Goal: Task Accomplishment & Management: Complete application form

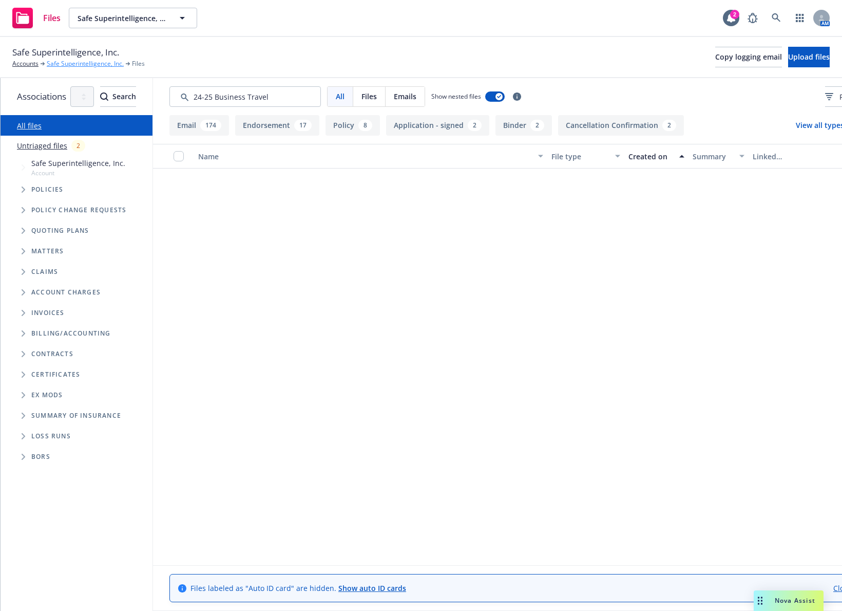
scroll to position [1391, 0]
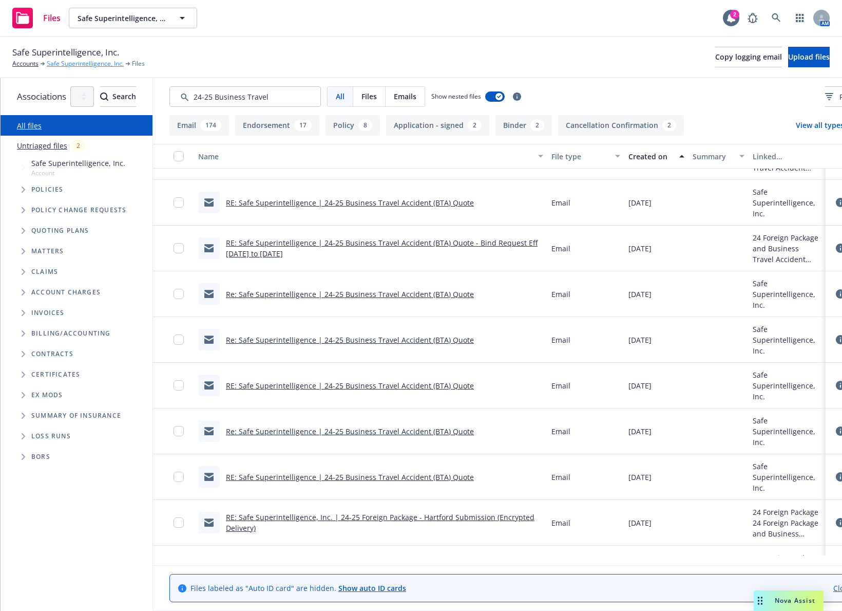
click at [69, 65] on link "Safe Superintelligence, Inc." at bounding box center [85, 63] width 77 height 9
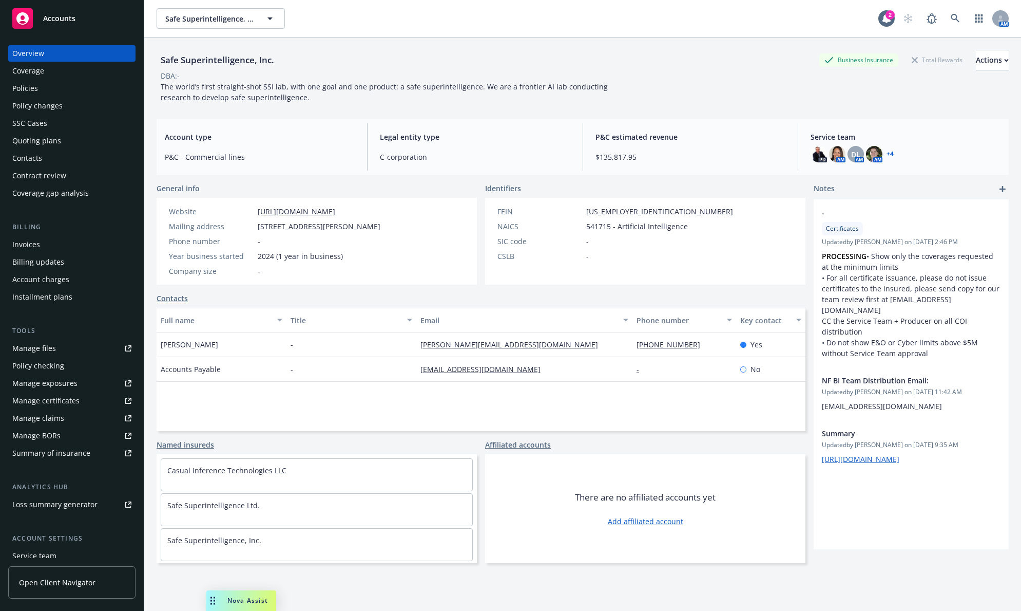
click at [89, 87] on div "Policies" at bounding box center [71, 88] width 119 height 16
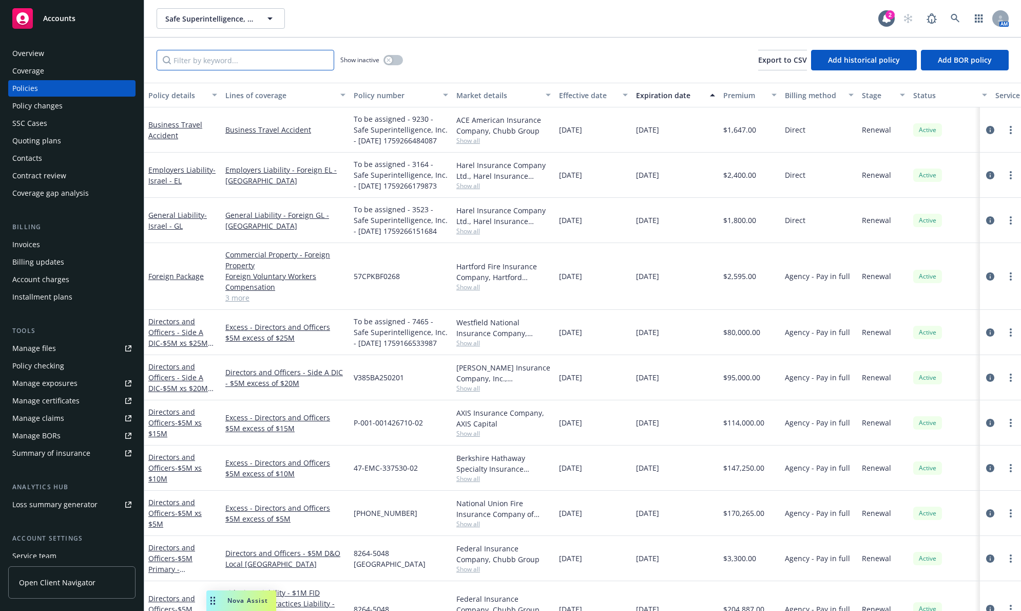
click at [223, 63] on input "Filter by keyword..." at bounding box center [246, 60] width 178 height 21
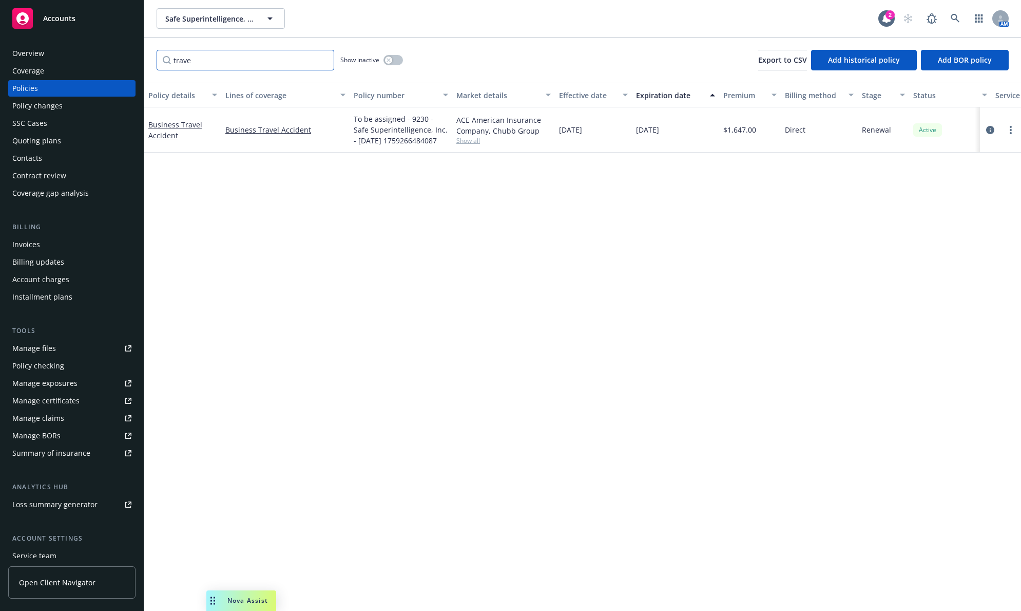
type input "trave"
click at [391, 58] on div "button" at bounding box center [388, 59] width 7 height 7
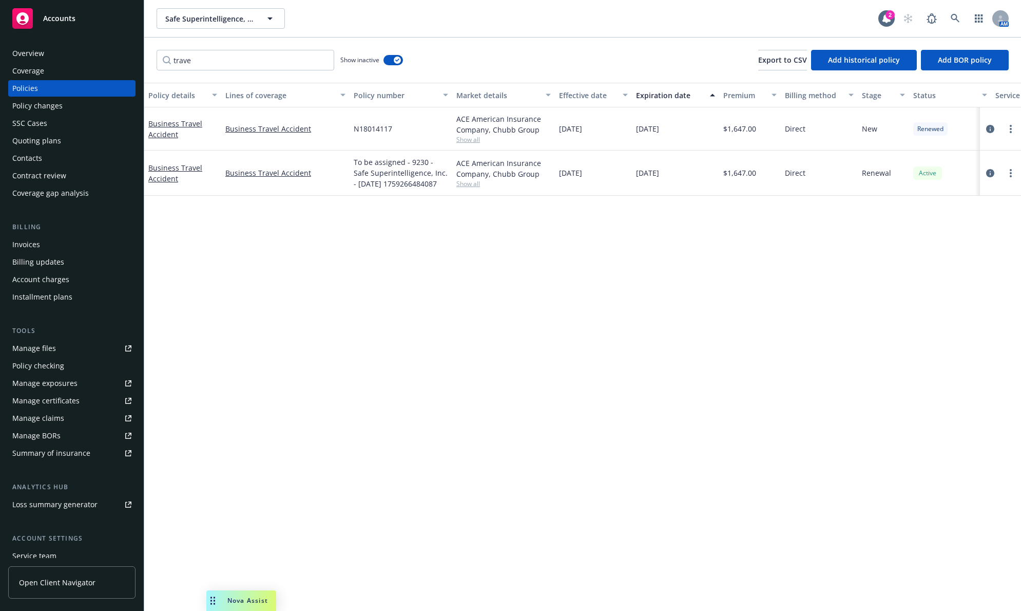
click at [180, 129] on div "Business Travel Accident" at bounding box center [182, 129] width 69 height 22
click at [180, 126] on link "Business Travel Accident" at bounding box center [175, 129] width 54 height 21
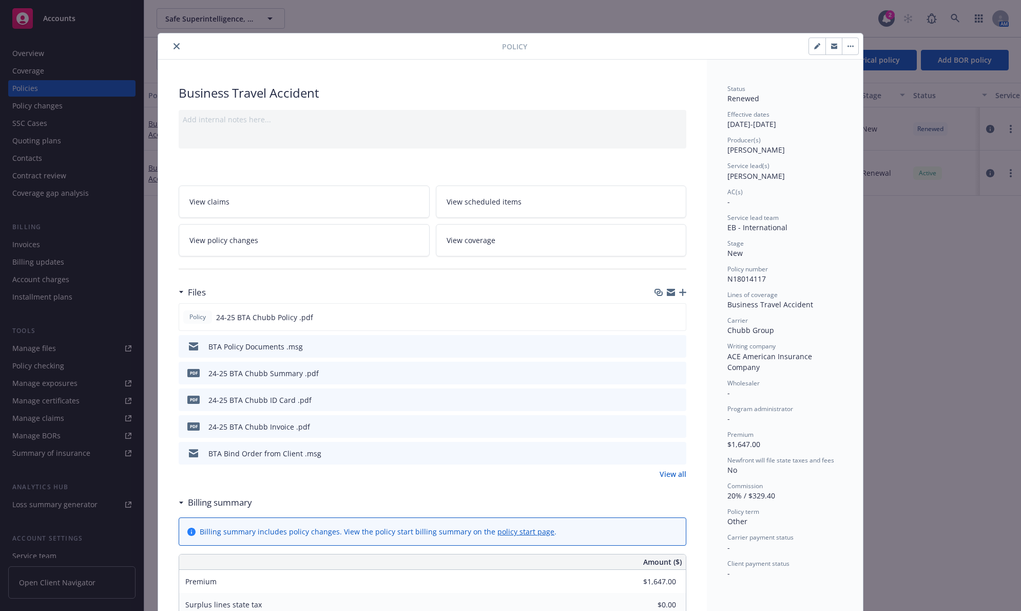
click at [316, 245] on link "View policy changes" at bounding box center [304, 240] width 251 height 32
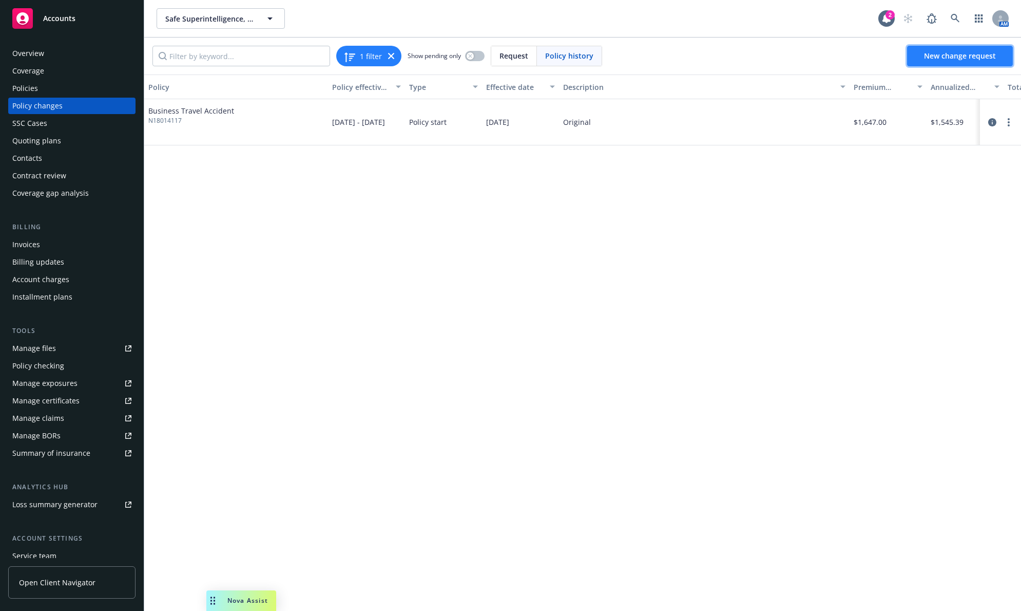
click at [935, 60] on span "New change request" at bounding box center [960, 56] width 72 height 10
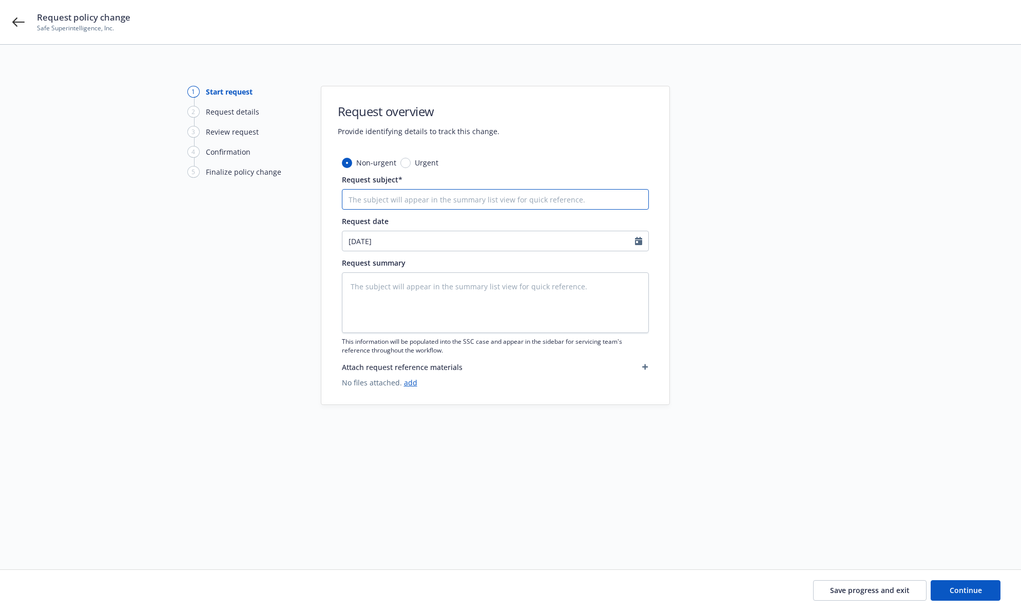
click at [464, 197] on input "Request subject*" at bounding box center [495, 199] width 307 height 21
type textarea "x"
type input "E"
type textarea "x"
type input "Ef"
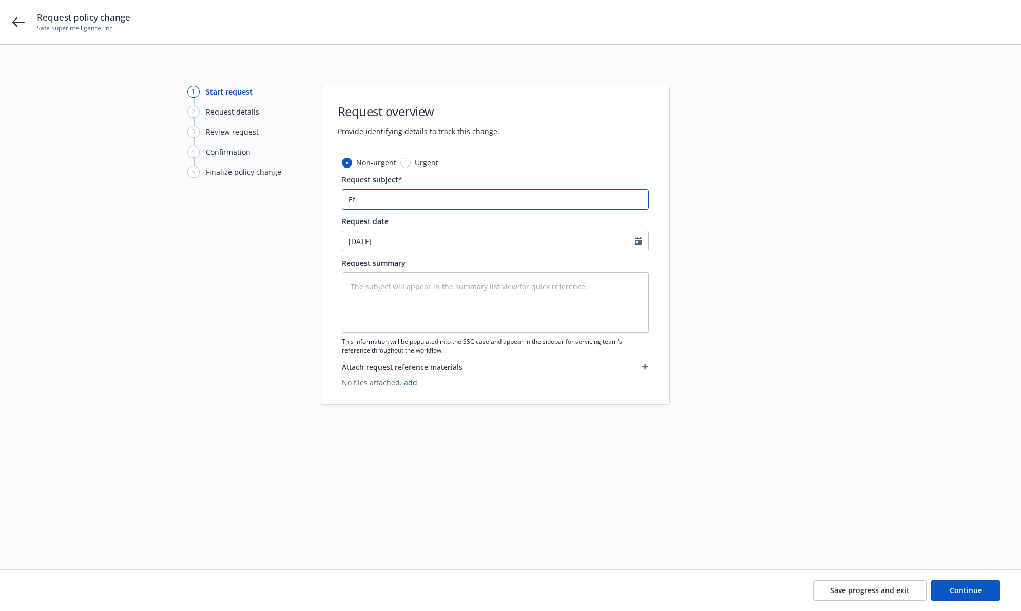
type textarea "x"
type input "Eff"
type textarea "x"
type input "Eff"
type textarea "x"
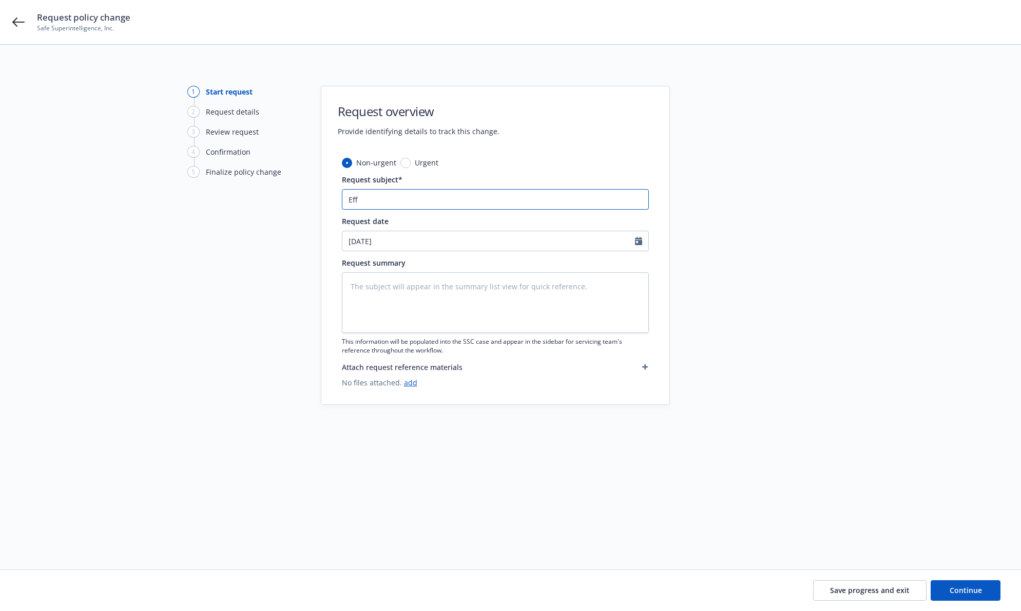
type input "Eff 8"
type textarea "x"
type input "Eff 8."
type textarea "x"
type input "Eff 8.2"
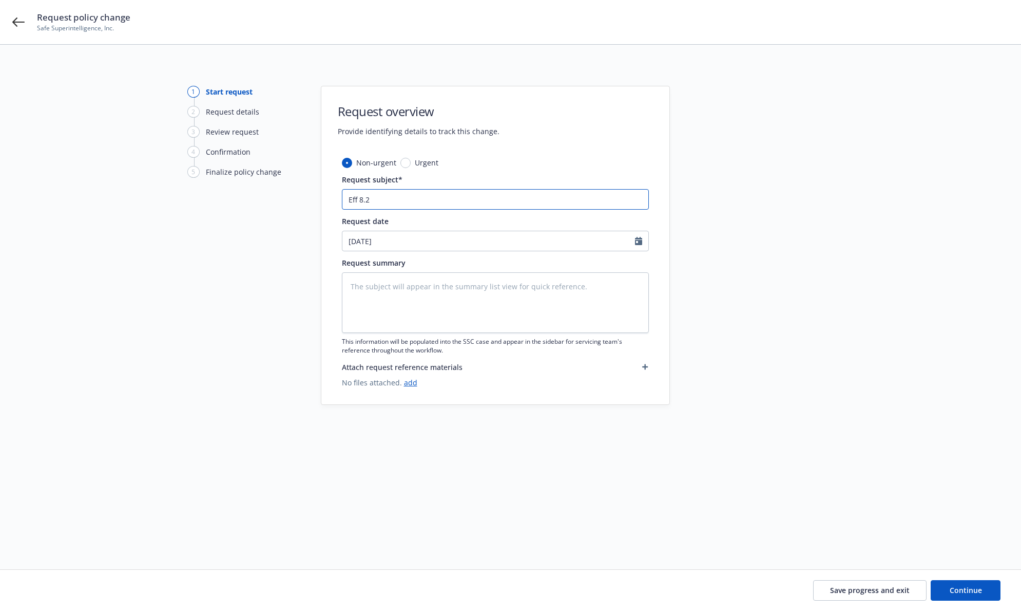
type textarea "x"
type input "Eff 8.20"
type textarea "x"
type input "Eff 8.20"
type textarea "x"
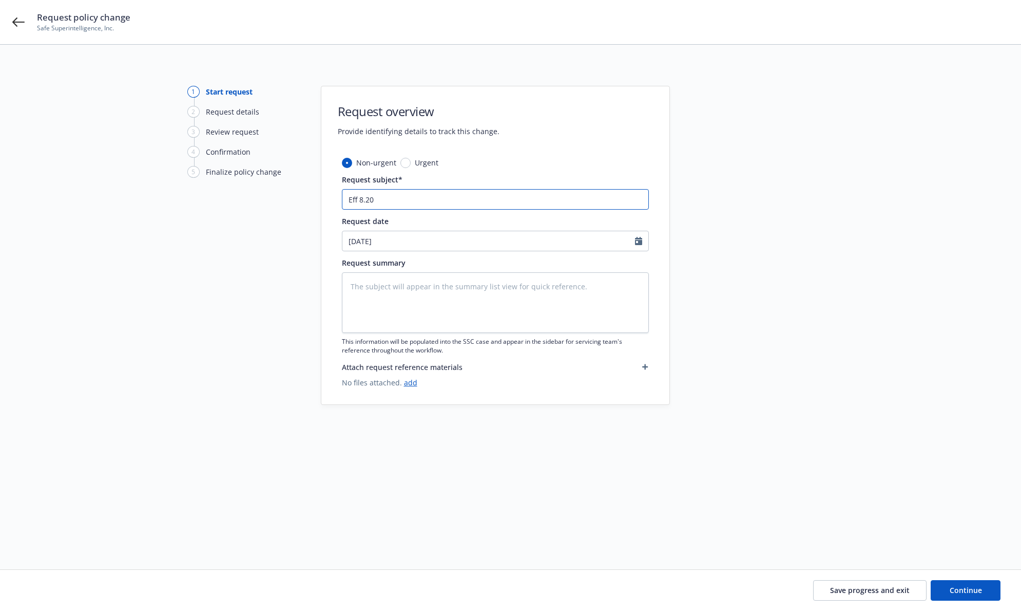
type input "Eff 8.20 p"
type textarea "x"
type input "Eff 8.20 po"
type textarea "x"
type input "Eff 8.20 pol"
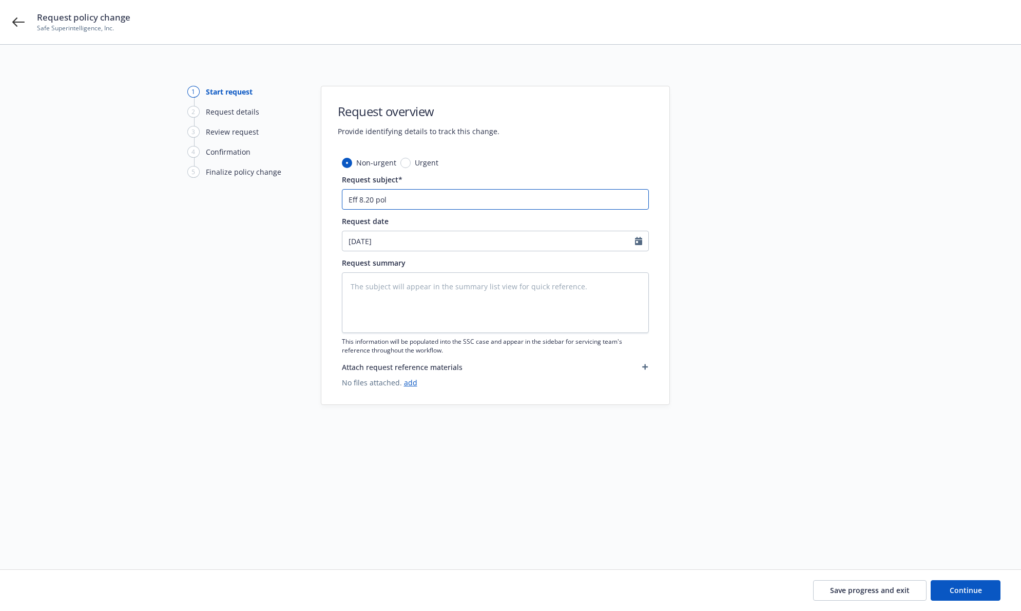
type textarea "x"
type input "Eff 8.20 poli"
type textarea "x"
type input "Eff 8.20 polic"
type textarea "x"
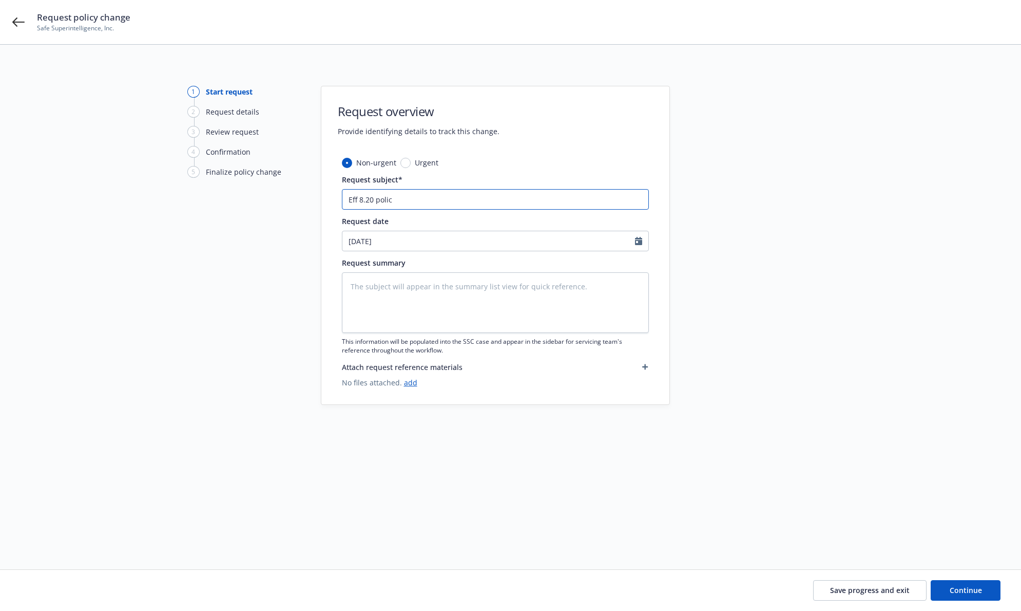
type input "Eff 8.20 policy"
type textarea "x"
type input "Eff 8.20 policy"
type textarea "x"
type input "Eff 8.20 policy e"
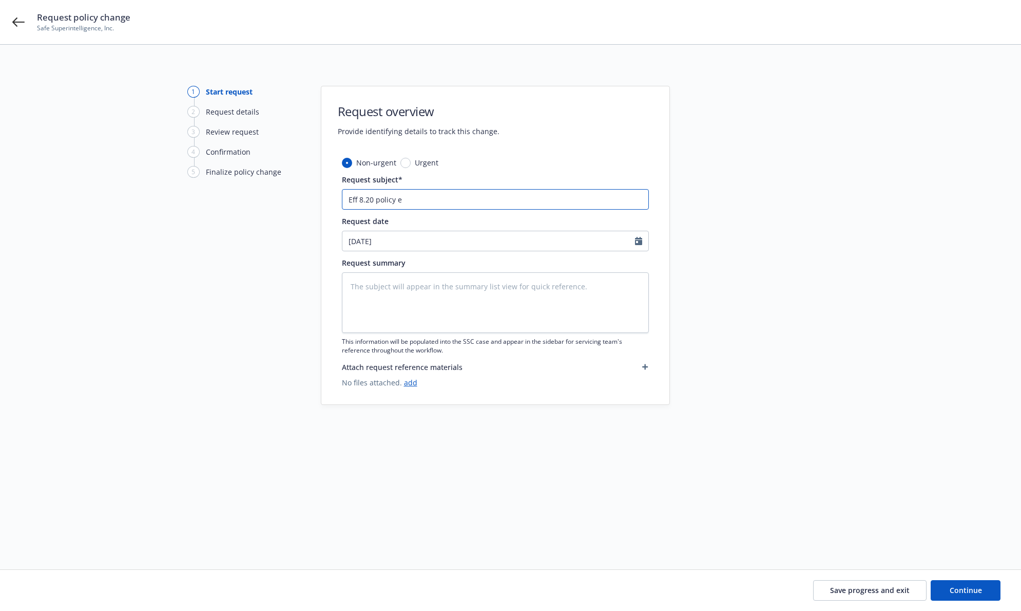
type textarea "x"
type input "Eff 8.20 policy ex"
type textarea "x"
type input "Eff 8.20 policy ext"
type textarea "x"
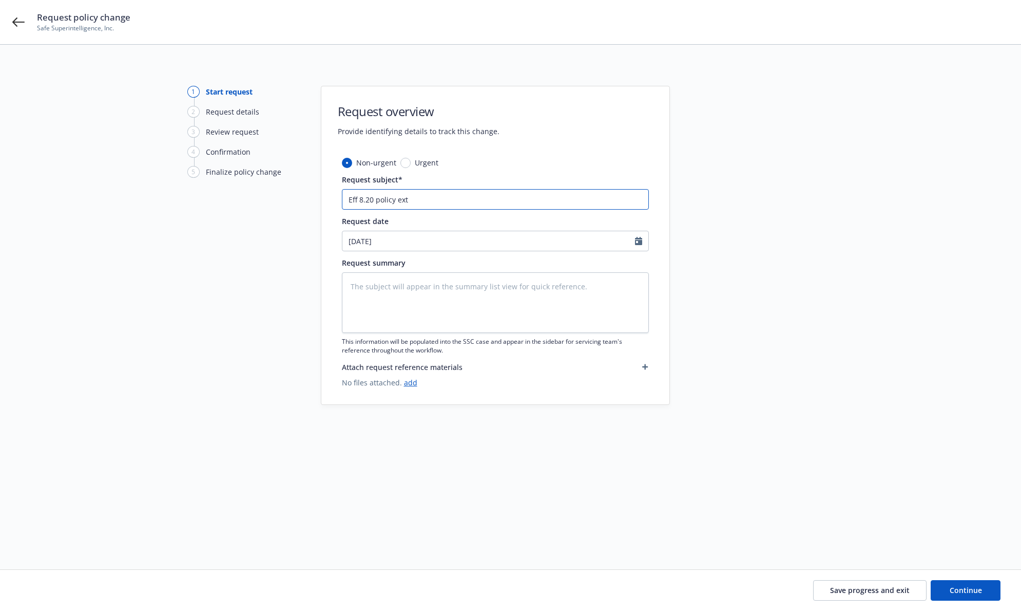
type input "Eff 8.20 policy exte"
type textarea "x"
type input "Eff 8.20 policy exten"
type textarea "x"
type input "Eff 8.20 policy extend"
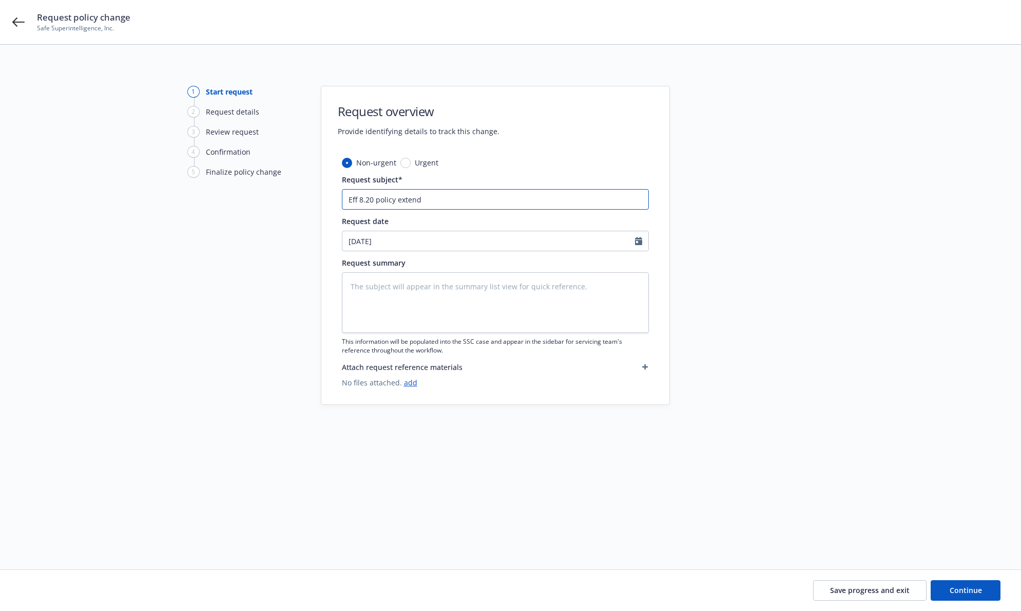
type textarea "x"
type input "Eff 8.20 policy extendi"
type textarea "x"
type input "Eff 8.20 policy extendio"
type textarea "x"
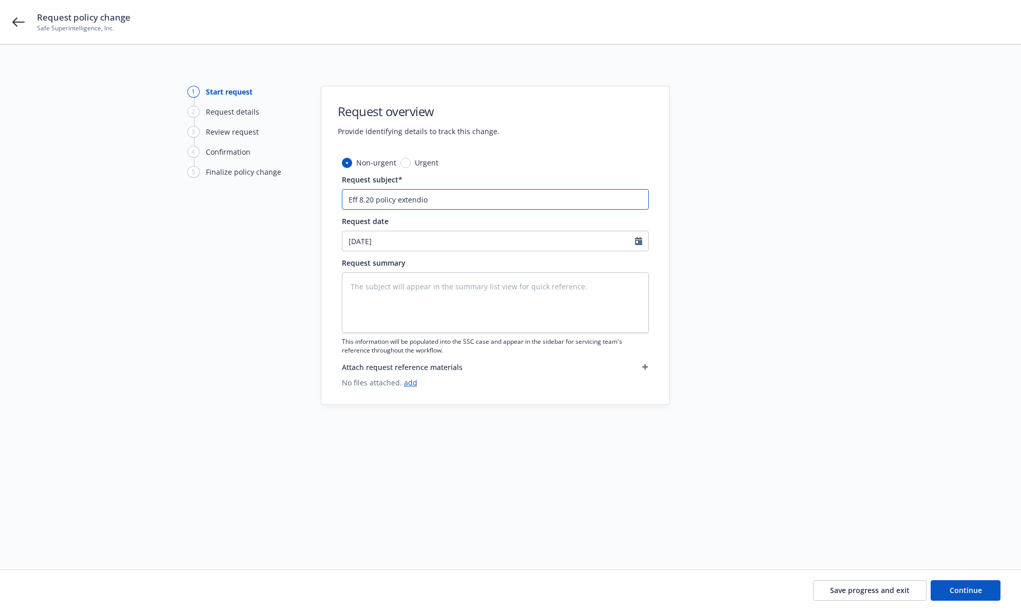
type input "Eff 8.20 policy extendion"
type textarea "x"
type input "Eff 8.20 policy extendion"
type textarea "x"
type input "Eff 8.20 policy extendion"
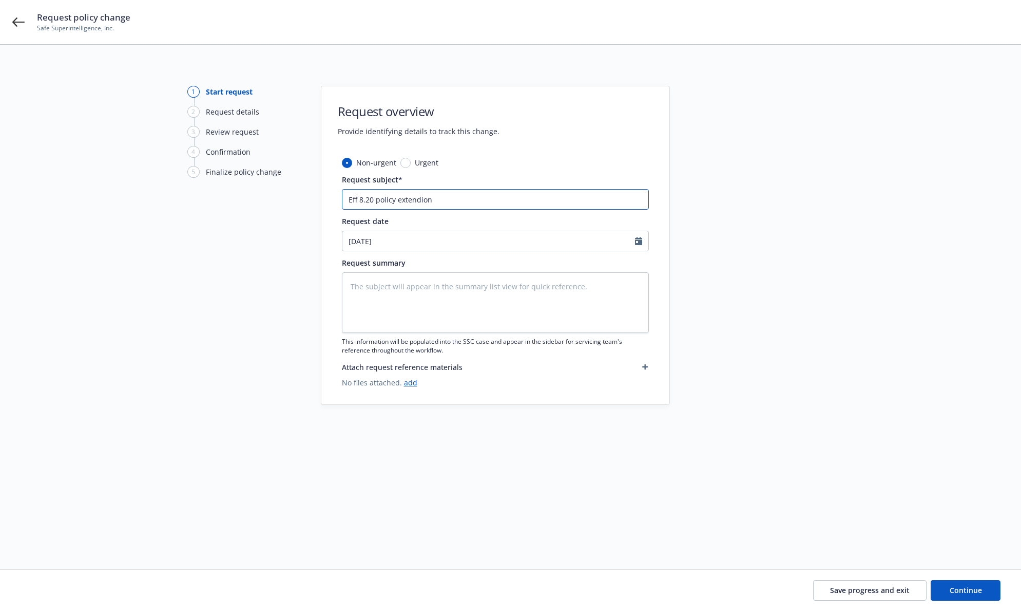
type textarea "x"
type input "Eff 8.20 policy extendio"
type textarea "x"
type input "Eff 8.20 policy extendi"
type textarea "x"
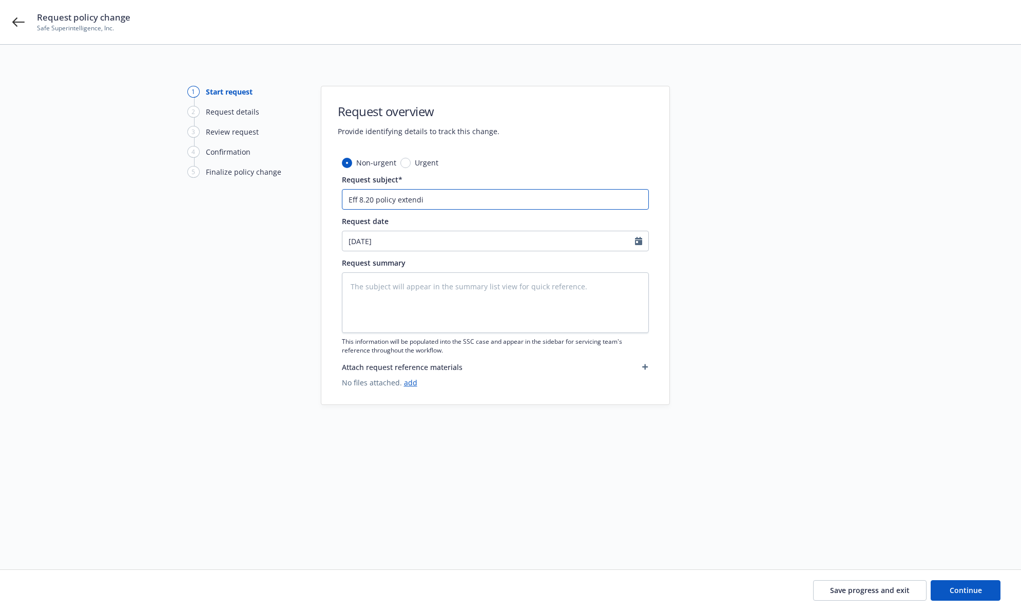
type input "Eff 8.20 policy extend"
type textarea "x"
type input "Eff 8.20 policy exten"
type textarea "x"
type input "Eff 8.20 policy extens"
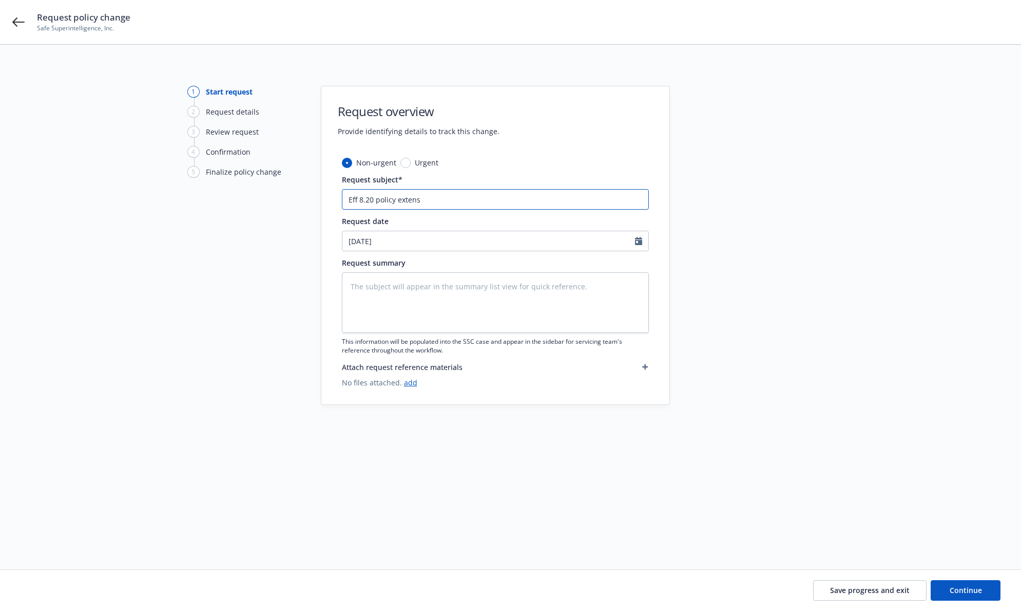
type textarea "x"
type input "Eff 8.20 policy extensi"
type textarea "x"
type input "Eff 8.20 policy extensio"
type textarea "x"
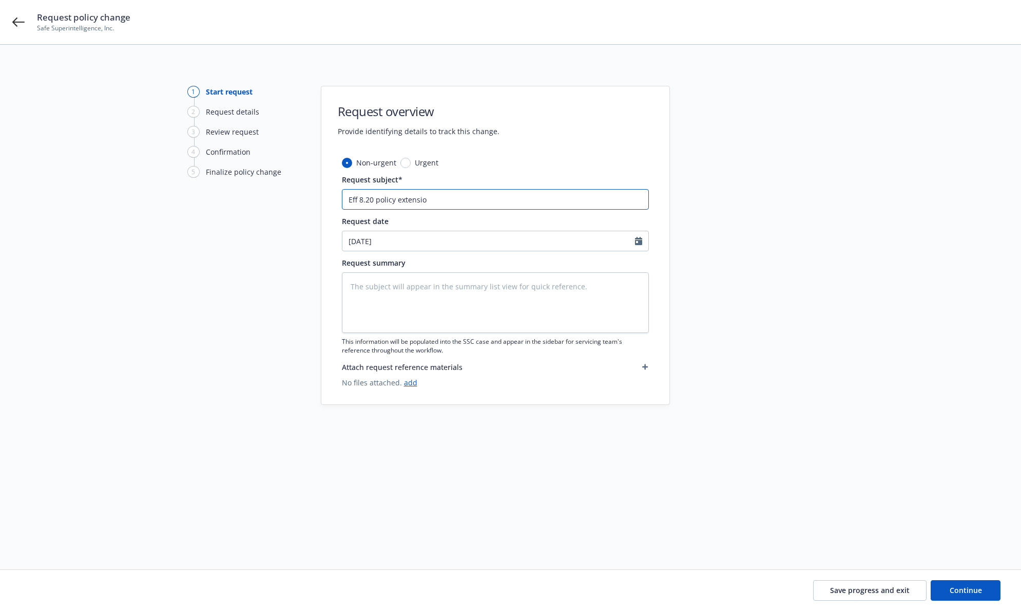
type input "Eff 8.20 policy extension"
type textarea "x"
type input "Eff 8.20 policy extension"
click at [822, 241] on div at bounding box center [763, 294] width 144 height 417
click at [453, 195] on input "Eff 8.20 policy extension" at bounding box center [495, 199] width 307 height 21
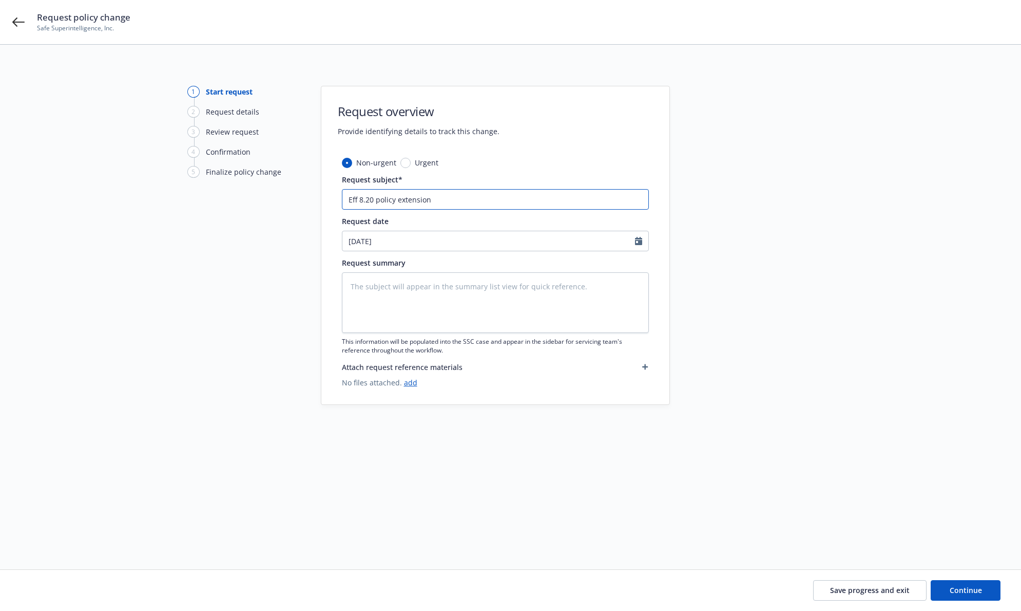
type textarea "x"
type input "Eff 8.20 policy extension t"
type textarea "x"
type input "Eff 8.20 policy extension to"
type textarea "x"
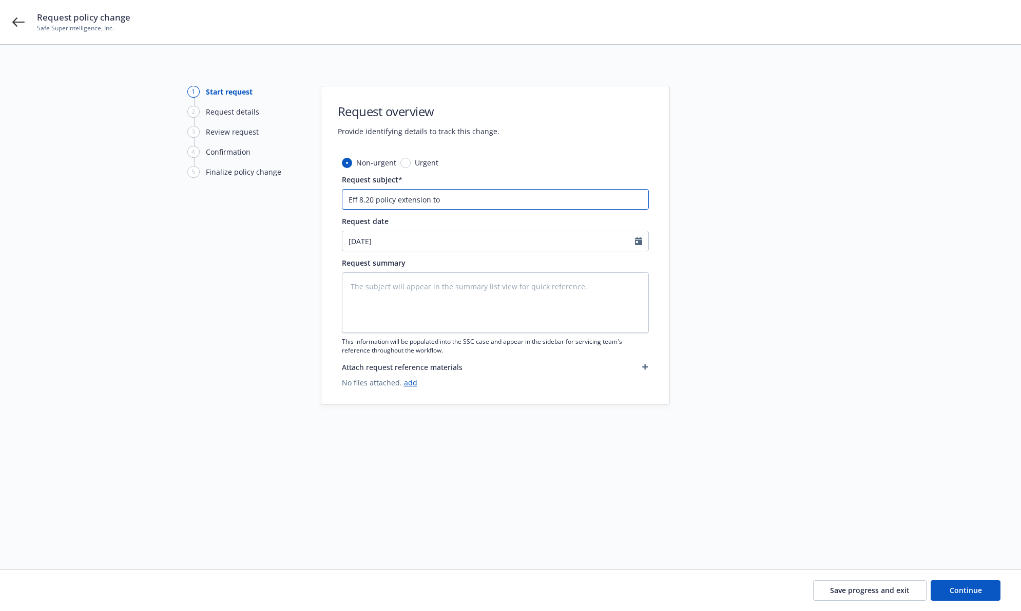
type input "Eff 8.20 policy extension to"
type textarea "x"
type input "Eff 8.20 policy extension to 9"
type textarea "x"
type input "Eff 8.20 policy extension to 9/"
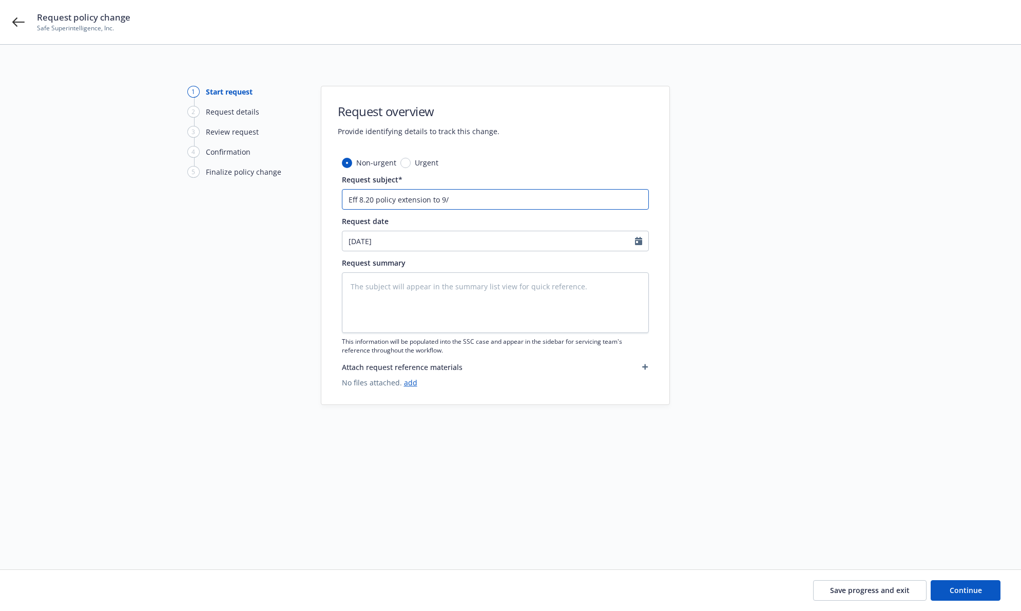
type textarea "x"
type input "Eff 8.20 policy extension to 9/3"
type textarea "x"
type input "Eff 8.20 policy extension to 9/30"
click at [445, 198] on input "Eff 8.20 policy extension to 9/30" at bounding box center [495, 199] width 307 height 21
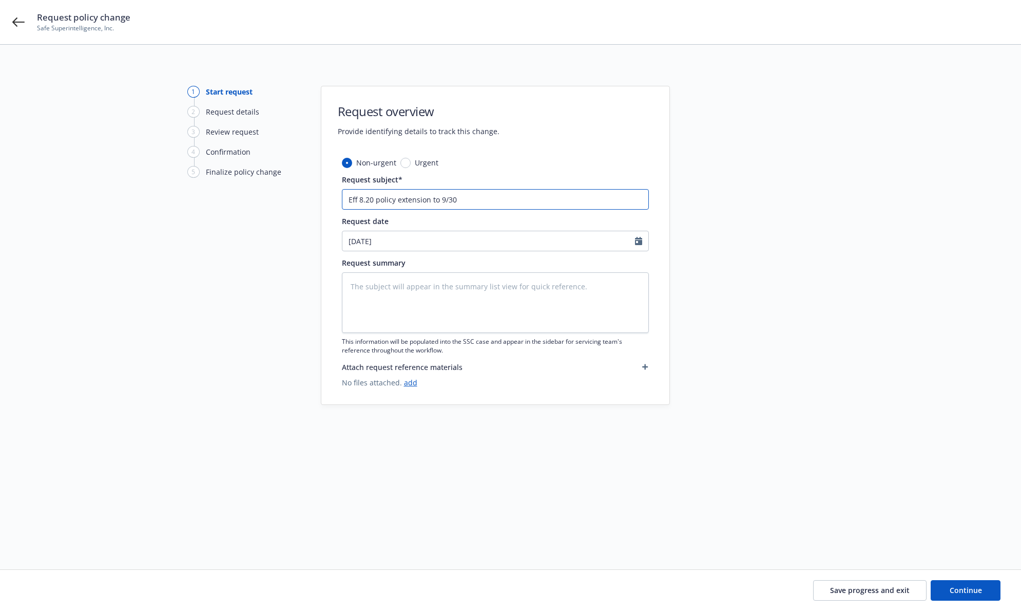
type textarea "x"
type input "Eff 8.20 policy extension to 930"
type textarea "x"
type input "Eff 8.20 policy extension to 9.30"
click at [722, 326] on div at bounding box center [763, 294] width 144 height 417
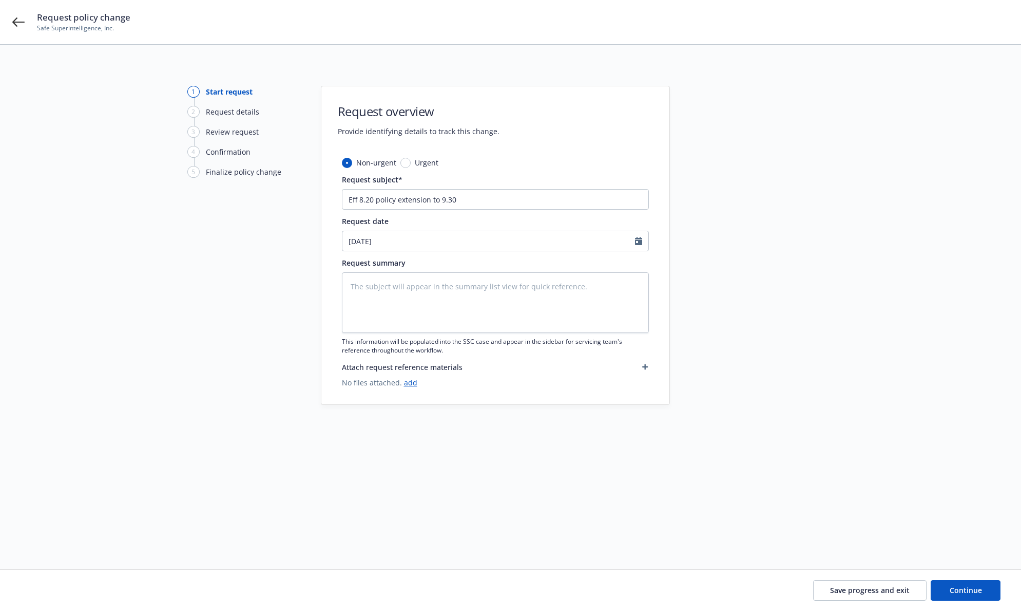
click at [642, 237] on div at bounding box center [641, 241] width 13 height 20
click at [639, 241] on icon "Calendar" at bounding box center [638, 241] width 7 height 8
click at [355, 263] on icon "button" at bounding box center [353, 265] width 6 height 6
select select "9"
click at [373, 302] on span "1" at bounding box center [371, 300] width 15 height 13
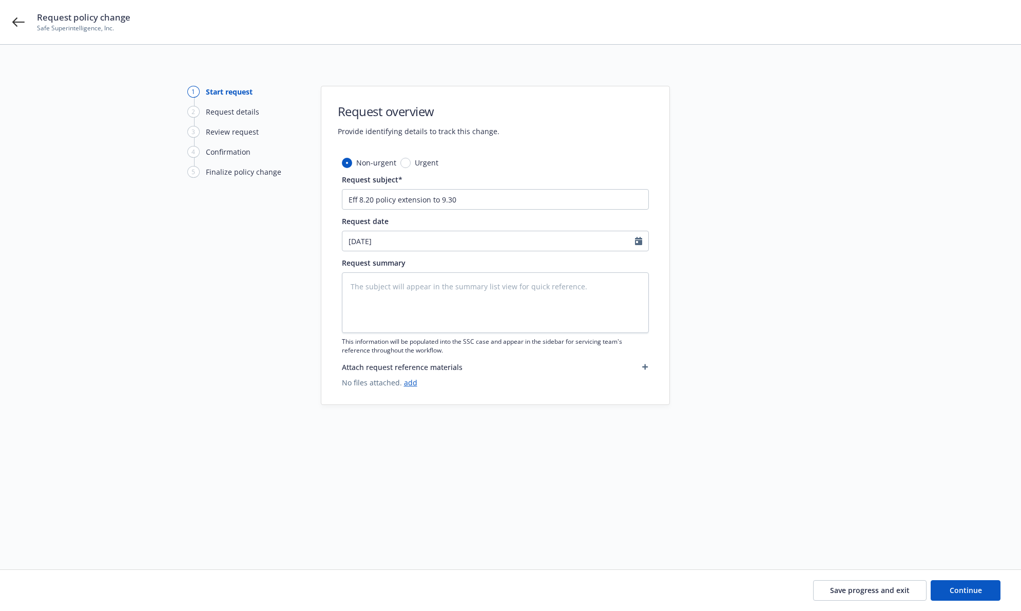
type textarea "x"
type input "[DATE]"
click at [971, 591] on span "Continue" at bounding box center [966, 590] width 32 height 10
type textarea "x"
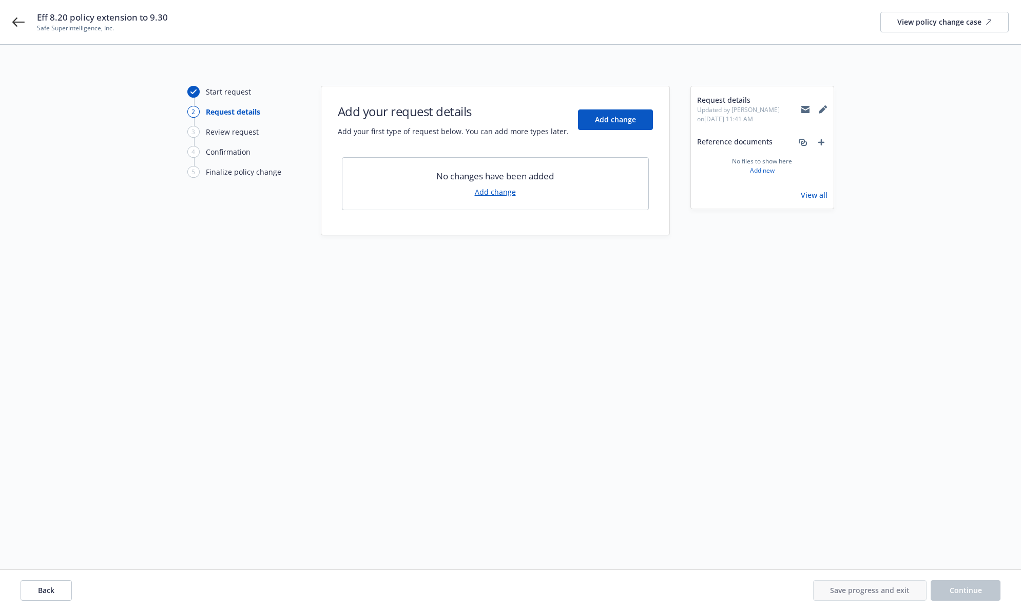
click at [501, 192] on link "Add change" at bounding box center [495, 191] width 41 height 11
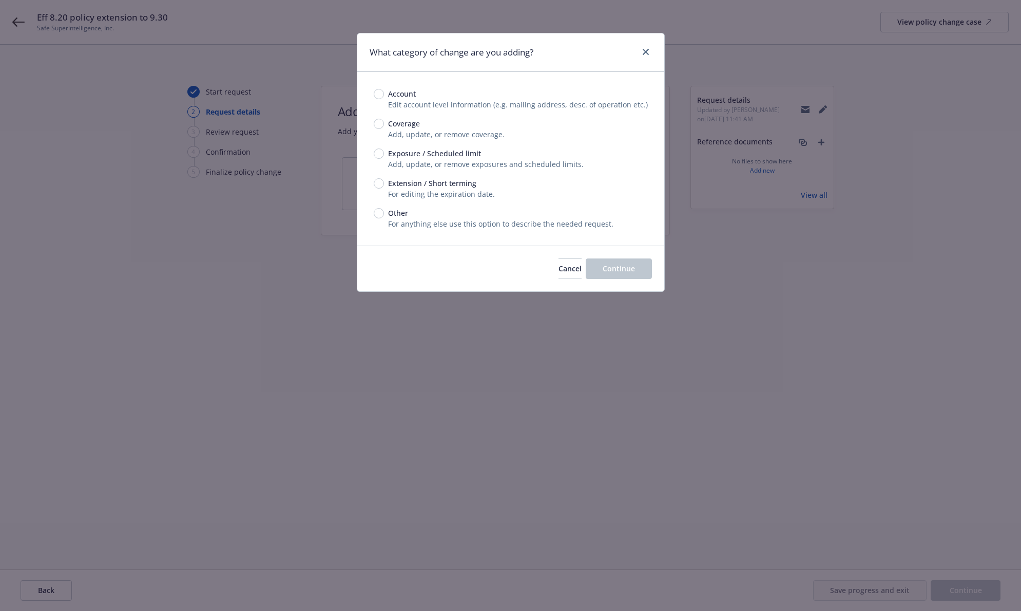
click at [409, 180] on span "Extension / Short terming" at bounding box center [432, 183] width 88 height 11
click at [384, 180] on input "Extension / Short terming" at bounding box center [379, 183] width 10 height 10
radio input "true"
click at [602, 270] on button "Continue" at bounding box center [619, 268] width 66 height 21
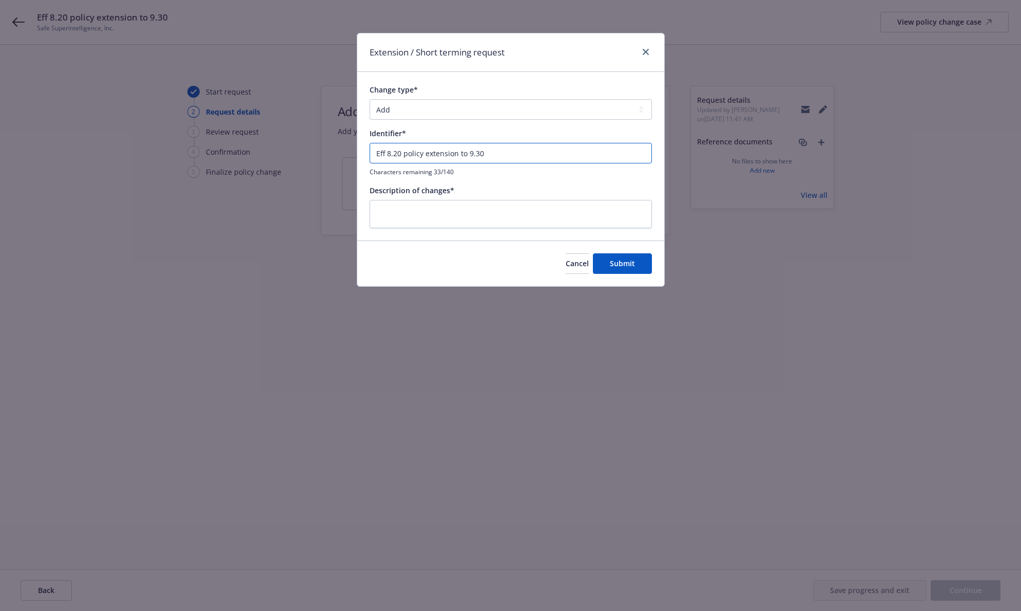
drag, startPoint x: 485, startPoint y: 153, endPoint x: 340, endPoint y: 149, distance: 144.9
click at [340, 149] on div "Extension / Short terming request Change type* Add Audit Change Remove Identifi…" at bounding box center [510, 305] width 1021 height 611
click at [434, 210] on textarea at bounding box center [511, 214] width 282 height 28
paste textarea "Eff 8.20 policy extension to 9.30"
type textarea "x"
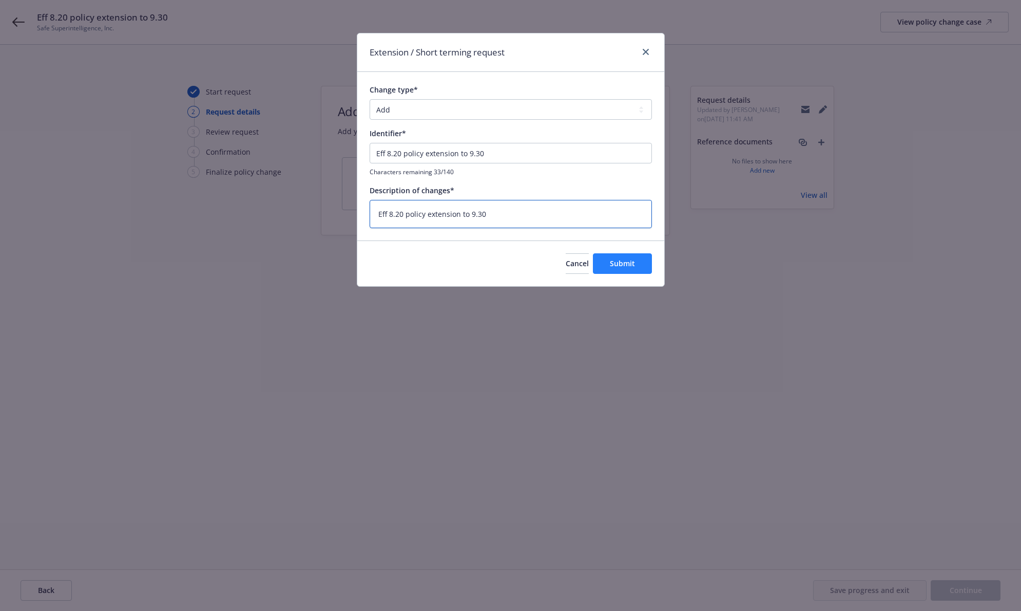
type textarea "Eff 8.20 policy extension to 9.30"
click at [623, 260] on span "Submit" at bounding box center [622, 263] width 25 height 10
type textarea "x"
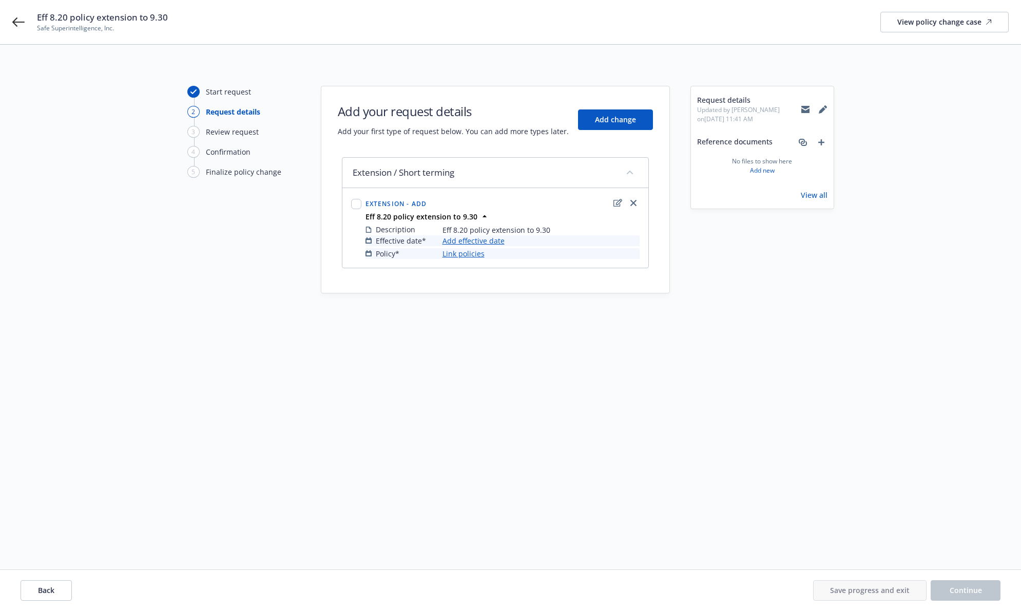
click at [493, 238] on link "Add effective date" at bounding box center [474, 240] width 62 height 11
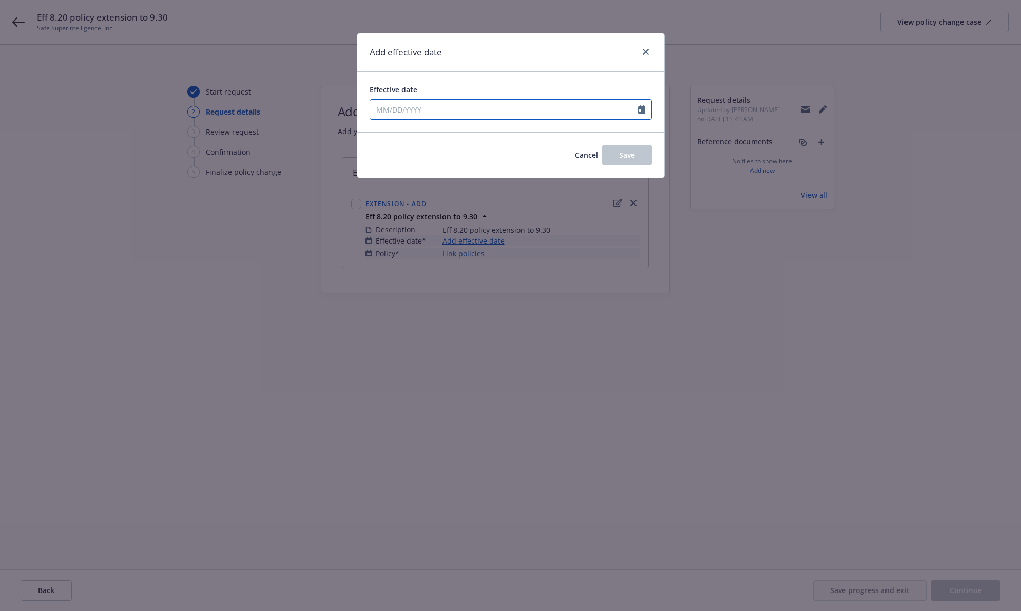
click at [482, 111] on input "Effective date" at bounding box center [504, 110] width 268 height 20
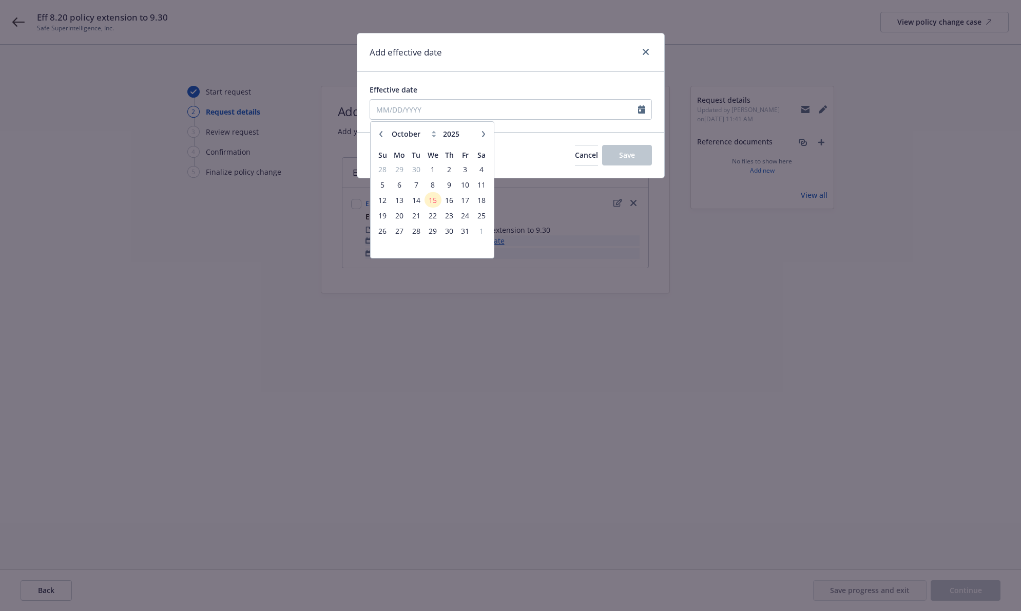
click at [382, 133] on icon "button" at bounding box center [381, 134] width 6 height 6
select select "8"
click at [429, 211] on span "20" at bounding box center [433, 215] width 15 height 13
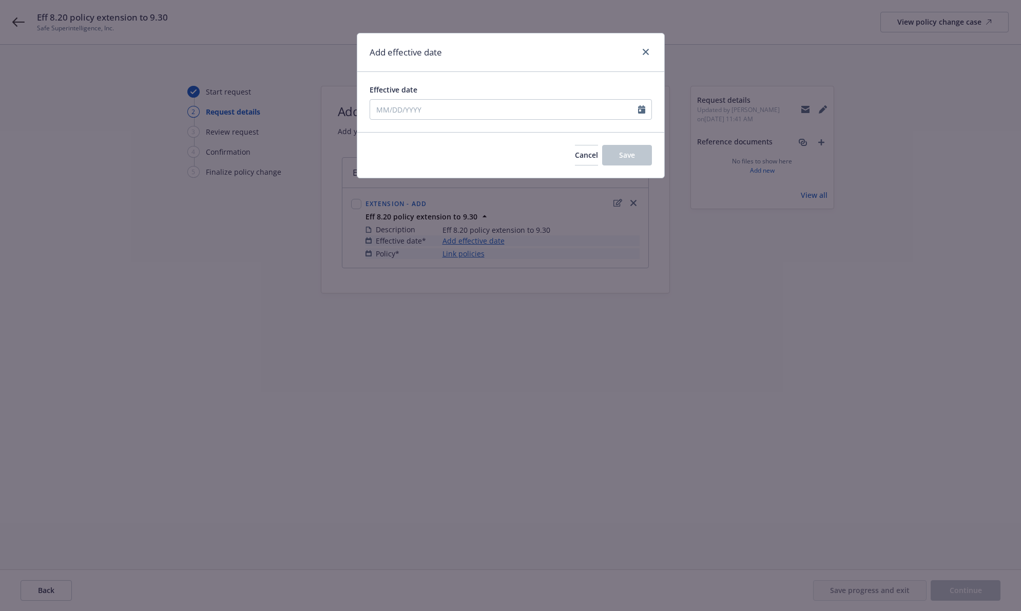
type input "[DATE]"
click at [611, 157] on button "Save" at bounding box center [627, 155] width 50 height 21
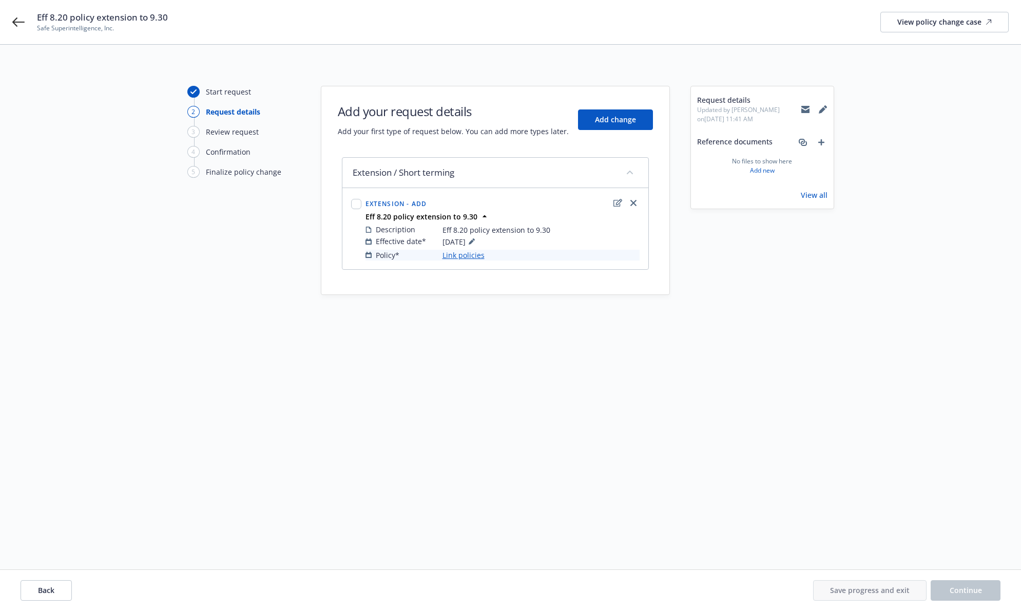
click at [473, 255] on link "Link policies" at bounding box center [464, 255] width 42 height 11
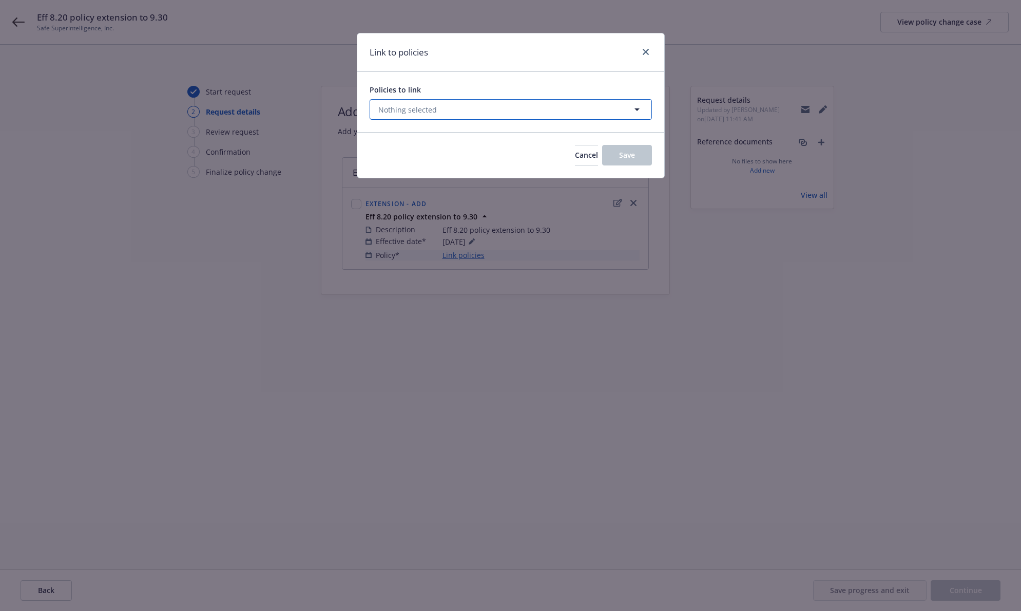
click at [446, 112] on button "Nothing selected" at bounding box center [511, 109] width 282 height 21
select select "ACTIVE"
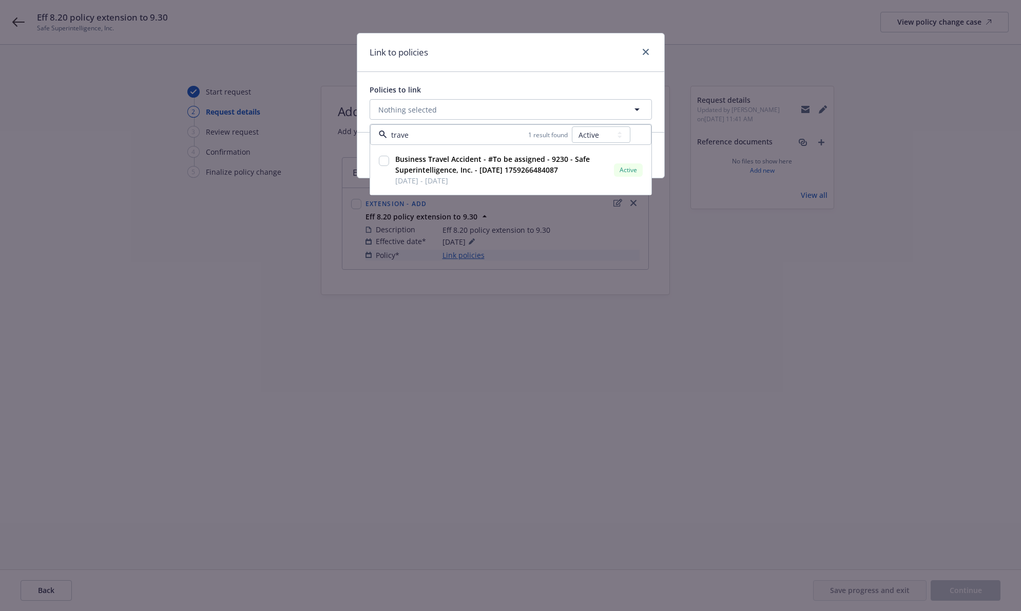
type input "trave"
click at [598, 134] on select "All Active Upcoming Expired Cancelled" at bounding box center [601, 134] width 59 height 16
select select "EXPIRED"
click at [572, 126] on select "All Active Upcoming Expired Cancelled" at bounding box center [601, 134] width 59 height 16
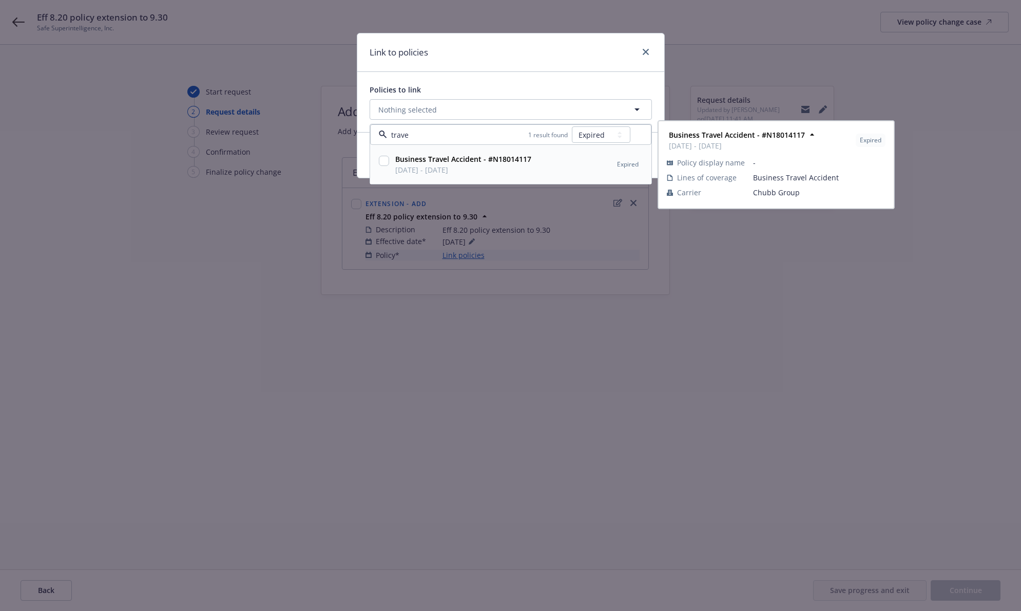
click at [384, 161] on input "checkbox" at bounding box center [384, 161] width 10 height 10
checkbox input "true"
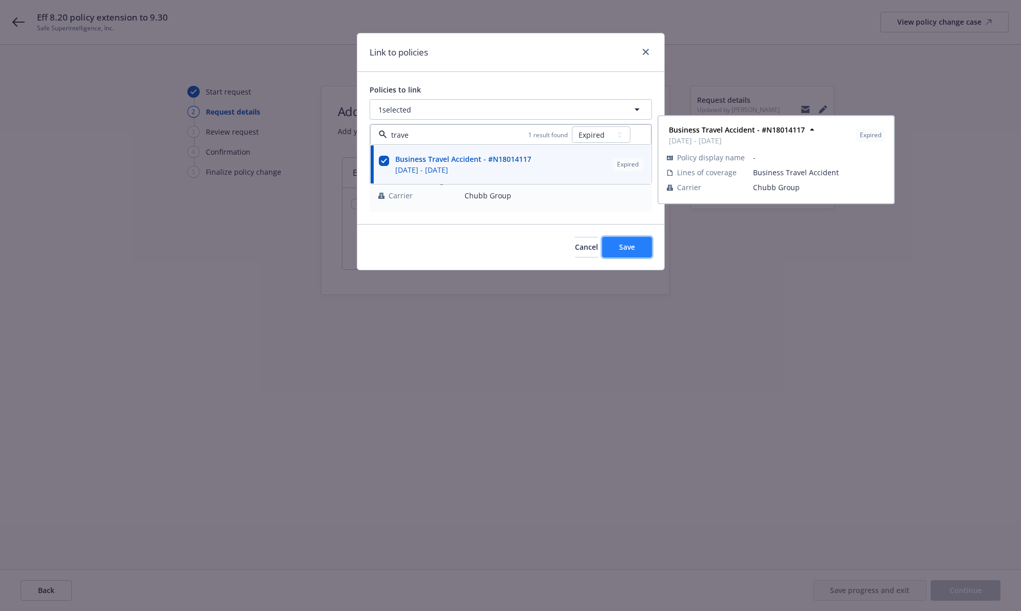
click at [620, 246] on span "Save" at bounding box center [627, 247] width 16 height 10
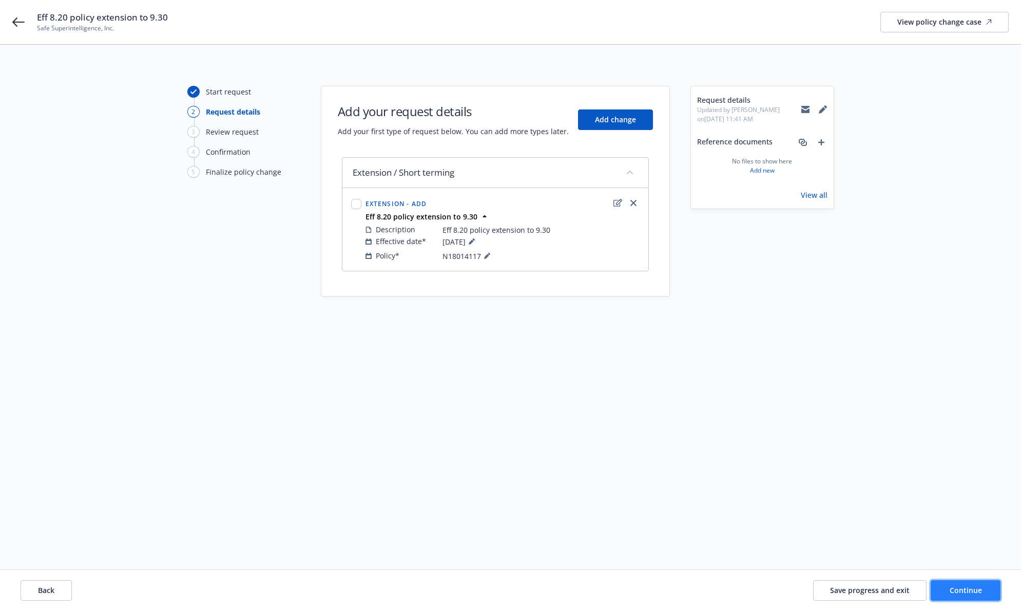
click at [973, 586] on span "Continue" at bounding box center [966, 590] width 32 height 10
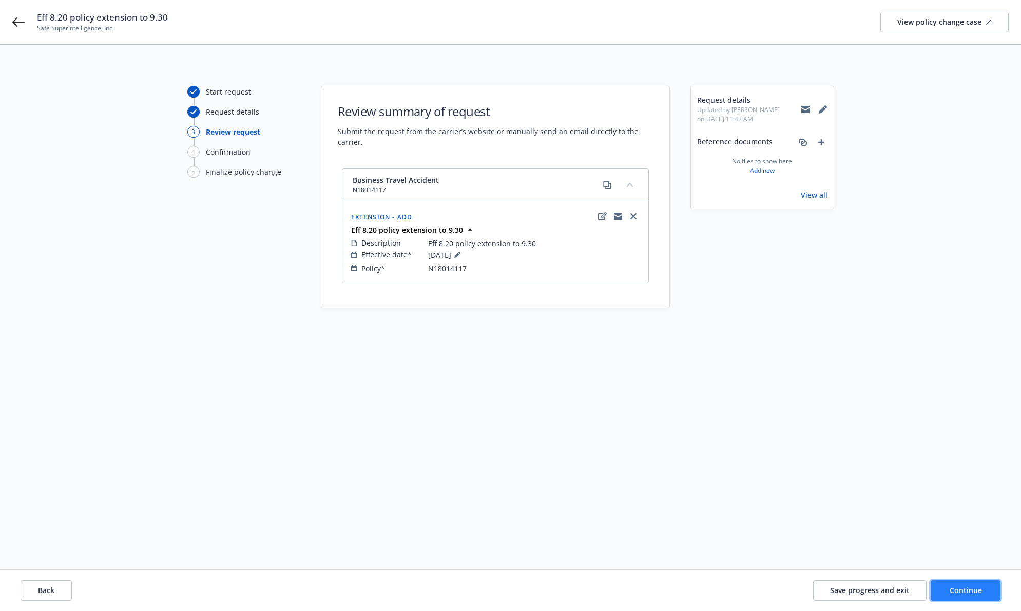
click at [962, 593] on span "Continue" at bounding box center [966, 590] width 32 height 10
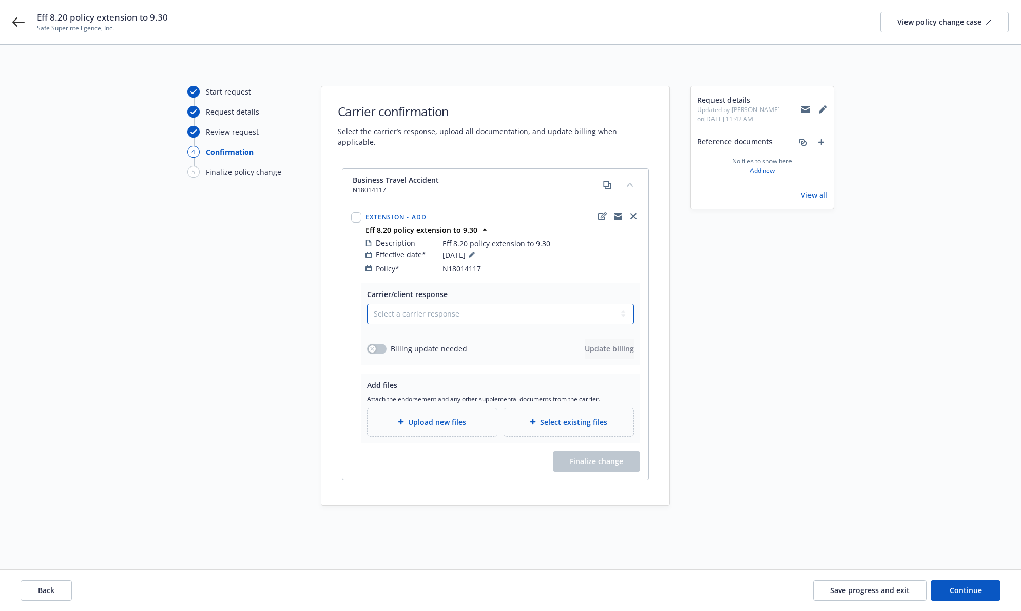
click at [483, 305] on select "Select a carrier response Accepted Accepted with revision No endorsement needed…" at bounding box center [500, 313] width 267 height 21
select select "ACCEPTED"
click at [367, 303] on select "Select a carrier response Accepted Accepted with revision No endorsement needed…" at bounding box center [500, 313] width 267 height 21
click at [371, 347] on icon "button" at bounding box center [372, 349] width 4 height 4
click at [607, 344] on span "Update billing" at bounding box center [609, 349] width 49 height 10
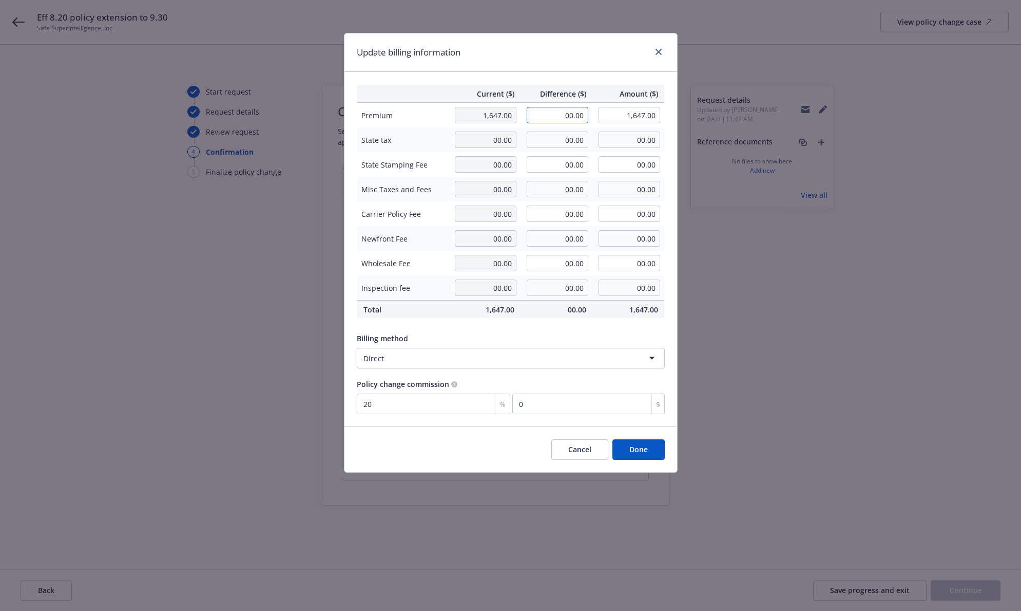
click at [558, 112] on input "00.00" at bounding box center [558, 115] width 62 height 16
type input "218.00"
type input "1,865.00"
type input "43.6"
click at [633, 445] on button "Done" at bounding box center [639, 449] width 52 height 21
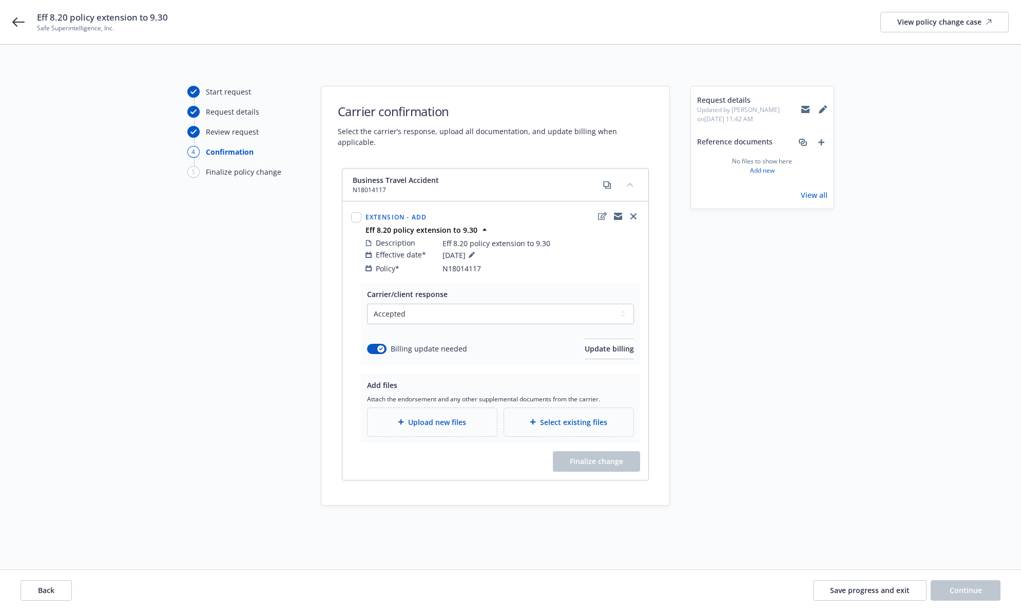
click at [420, 421] on div "Upload new files" at bounding box center [432, 422] width 129 height 28
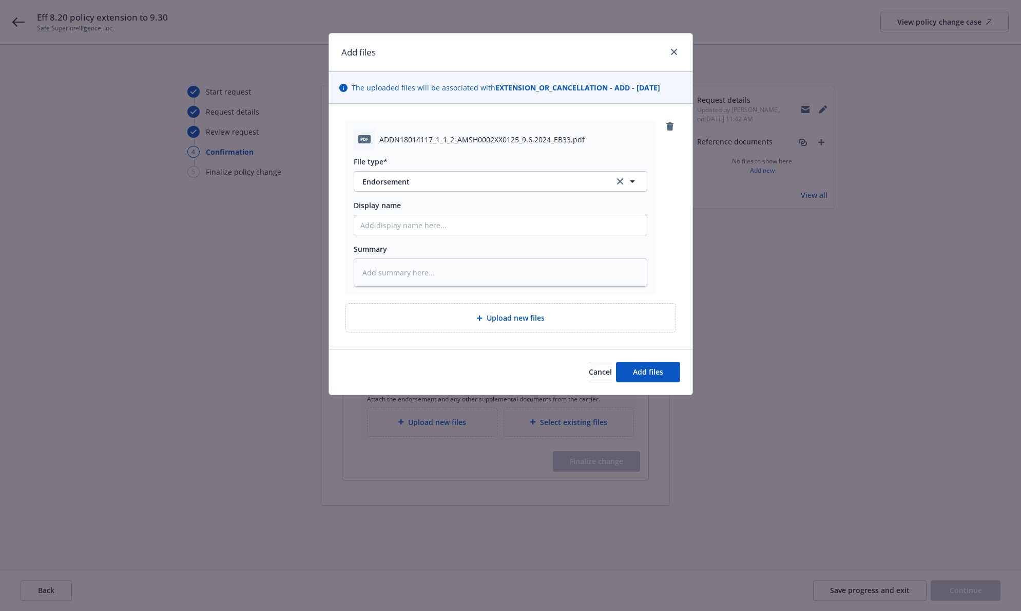
type textarea "x"
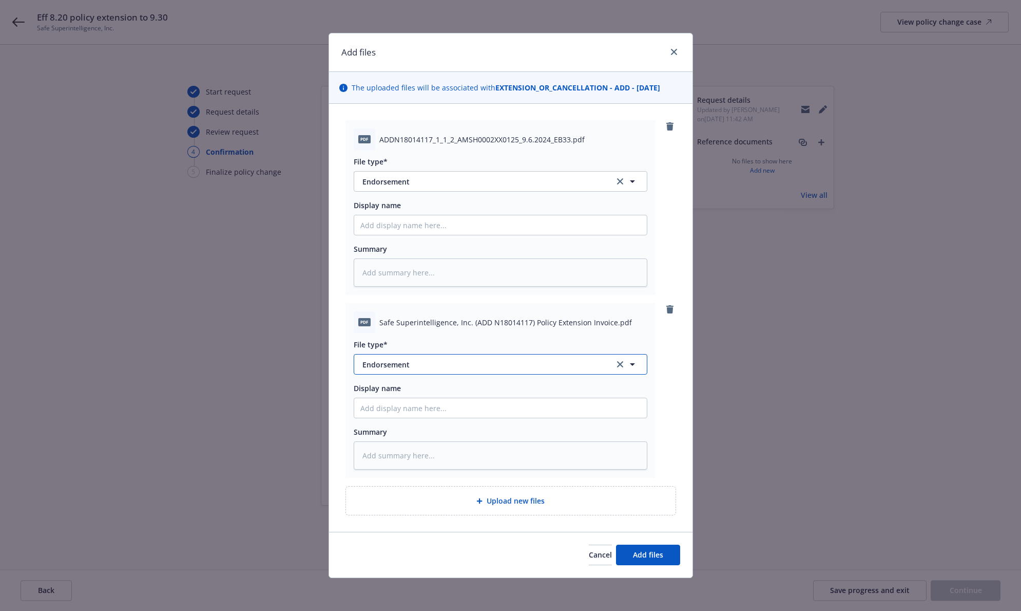
click at [445, 361] on span "Endorsement" at bounding box center [482, 364] width 238 height 11
type input "invoice"
click at [440, 341] on div "Invoice - Third Party" at bounding box center [500, 335] width 280 height 15
click at [651, 551] on span "Add files" at bounding box center [648, 554] width 30 height 10
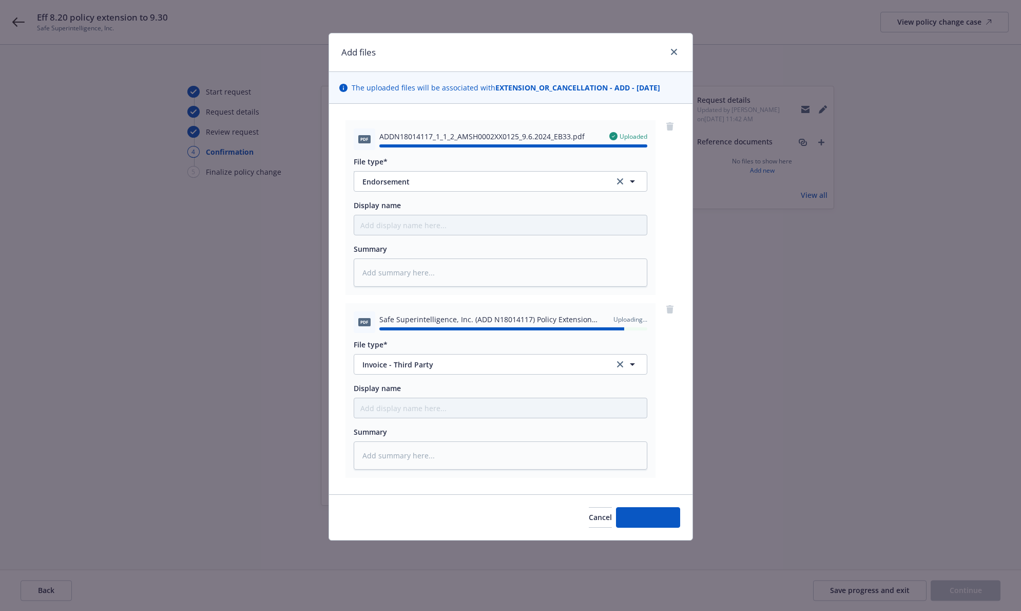
type textarea "x"
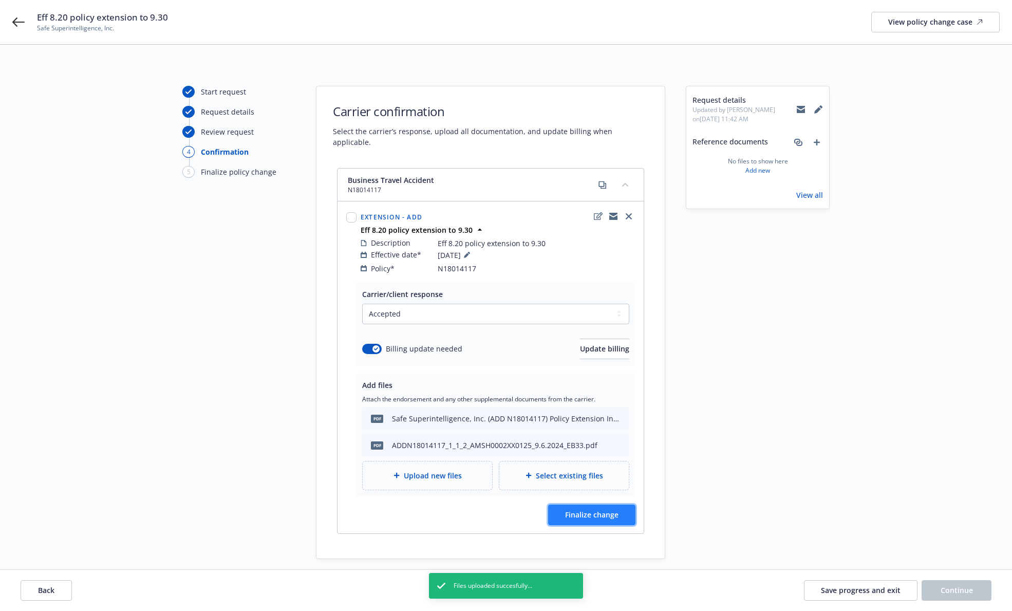
click at [607, 509] on span "Finalize change" at bounding box center [591, 514] width 53 height 10
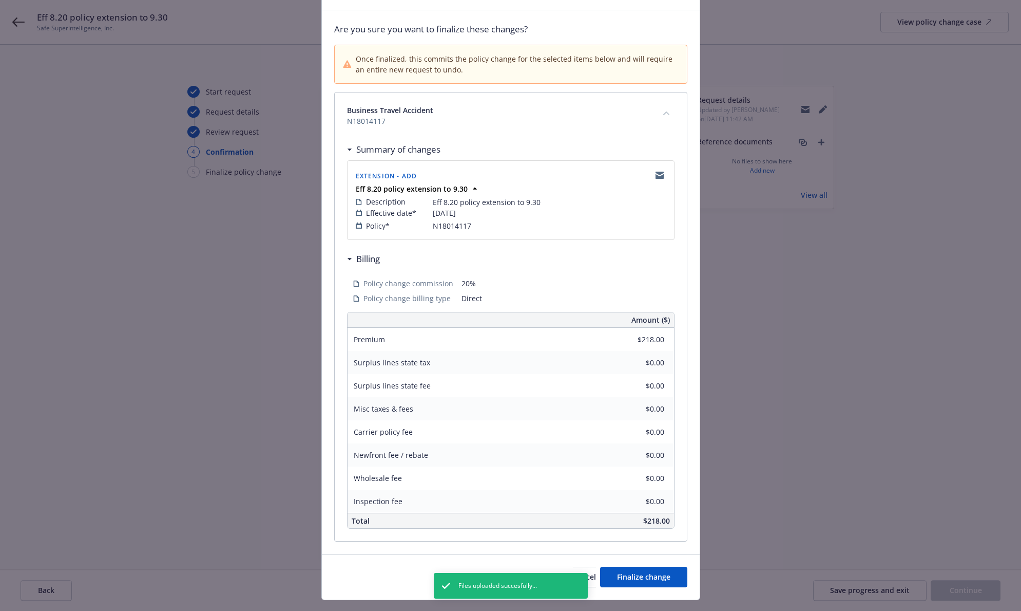
scroll to position [84, 0]
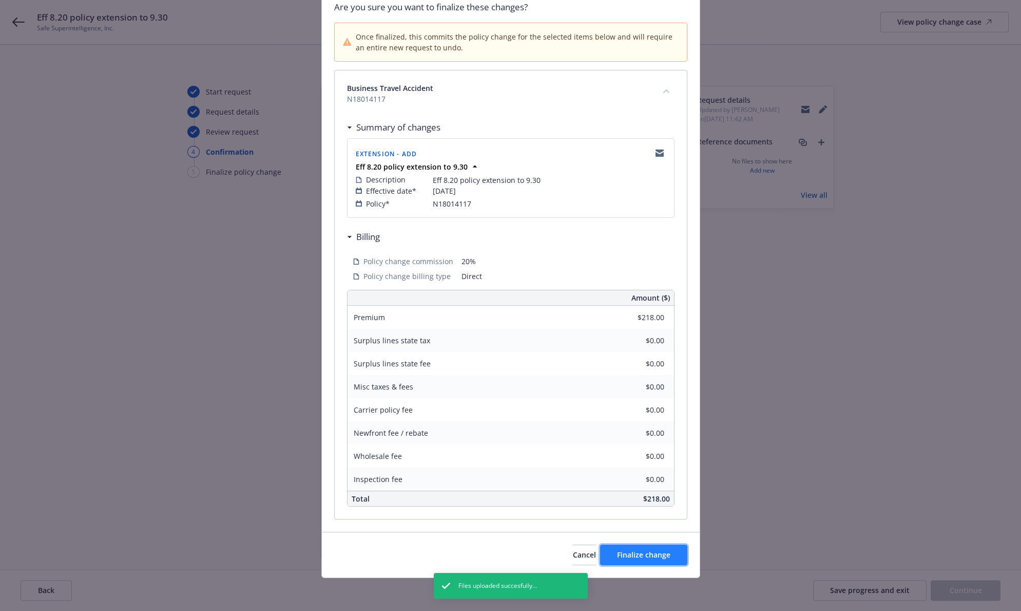
click at [653, 554] on span "Finalize change" at bounding box center [643, 554] width 53 height 10
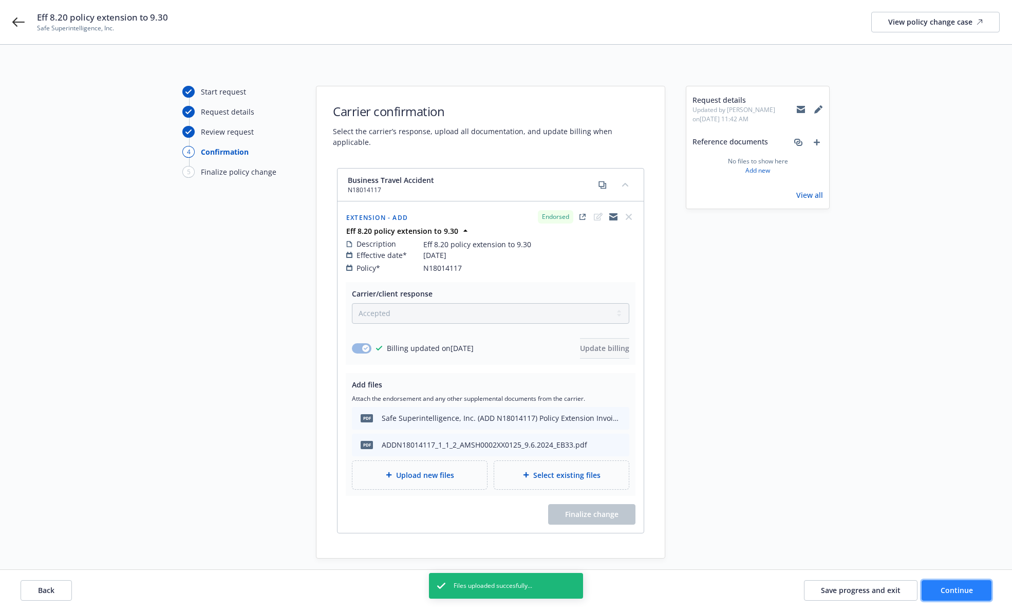
click at [991, 589] on button "Continue" at bounding box center [956, 590] width 70 height 21
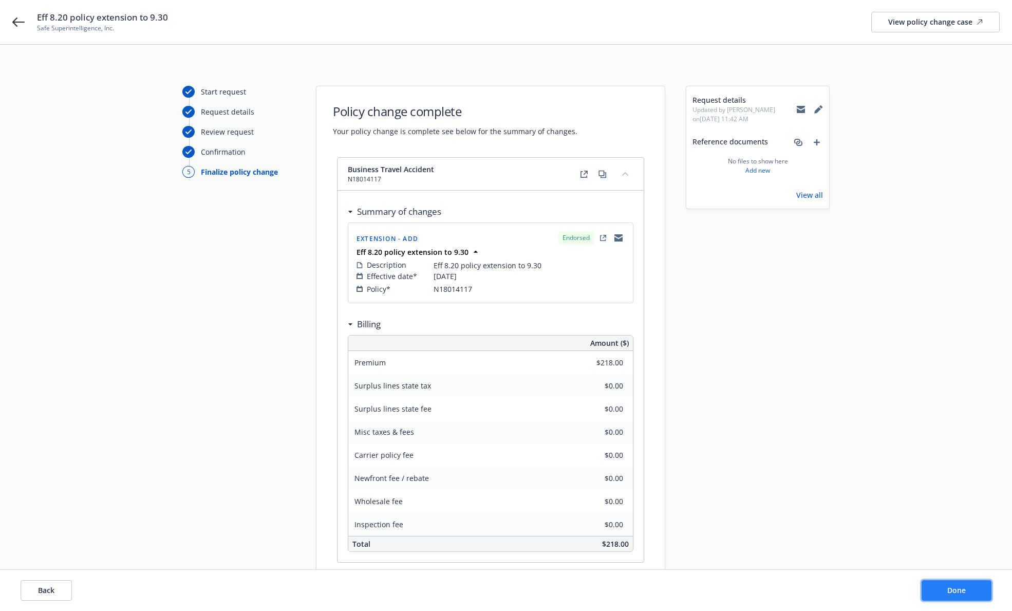
click at [954, 585] on span "Done" at bounding box center [956, 590] width 18 height 10
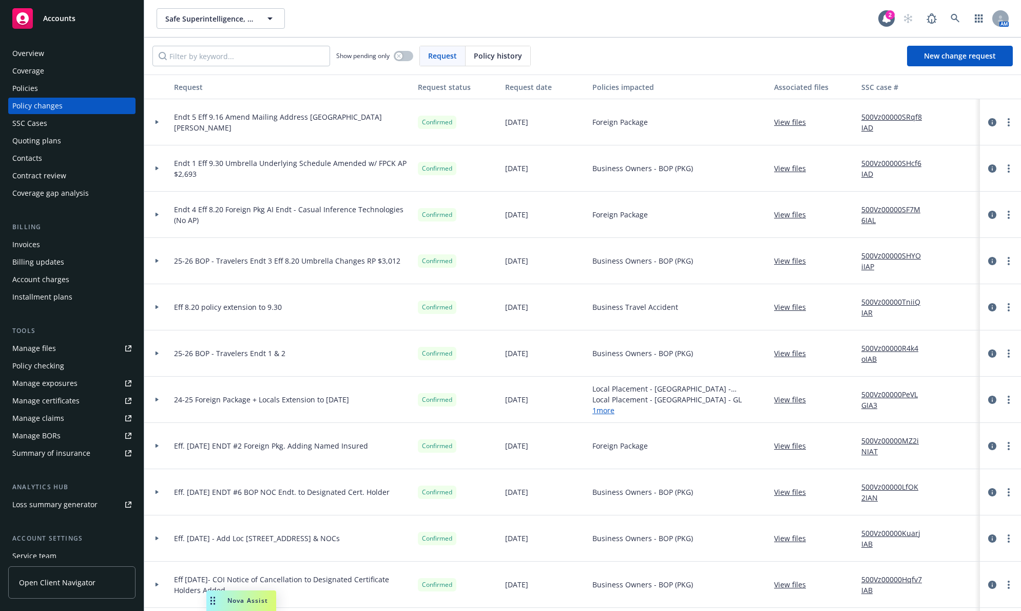
click at [158, 301] on div at bounding box center [157, 307] width 26 height 46
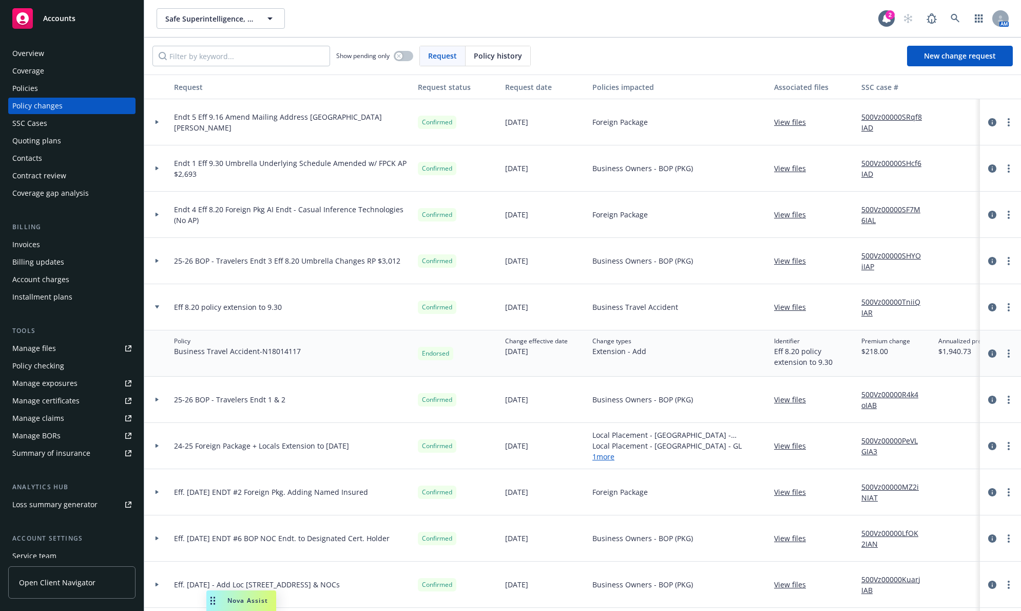
click at [247, 342] on span "Policy" at bounding box center [237, 340] width 127 height 9
click at [988, 354] on icon "circleInformation" at bounding box center [992, 353] width 8 height 8
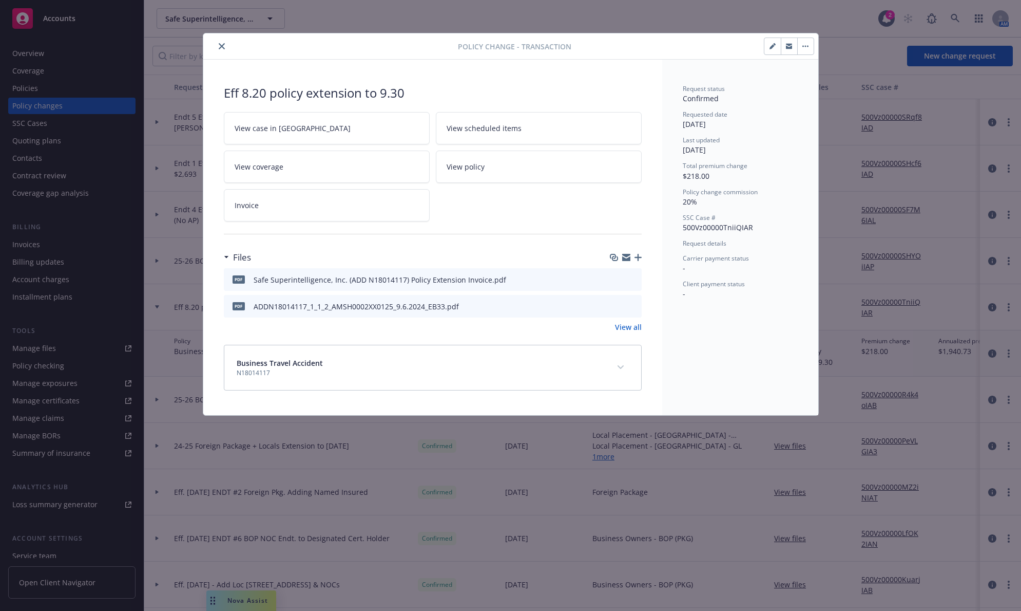
click at [448, 174] on link "View policy" at bounding box center [539, 166] width 206 height 32
